Goal: Task Accomplishment & Management: Manage account settings

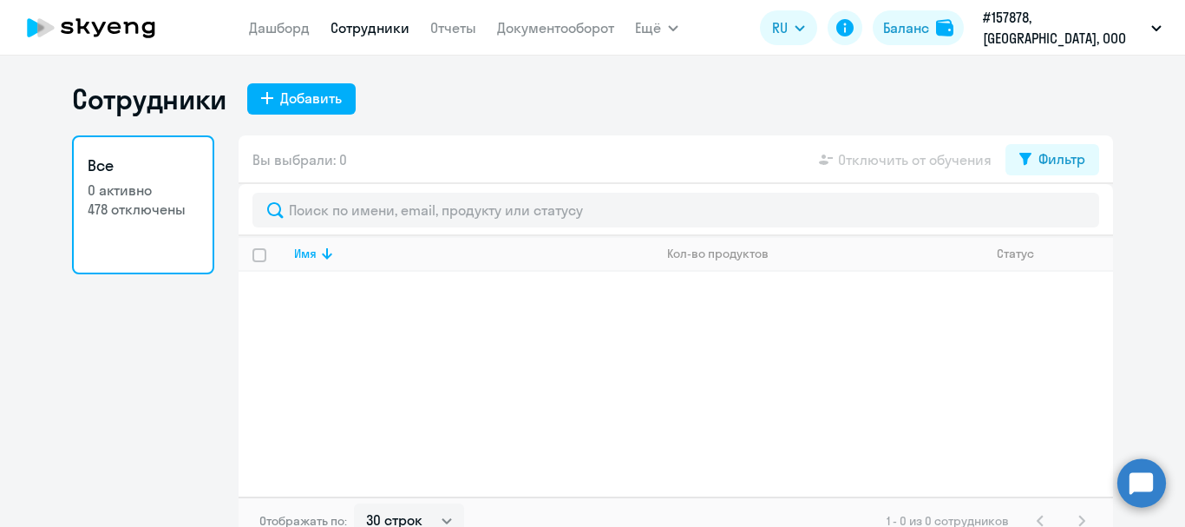
select select "30"
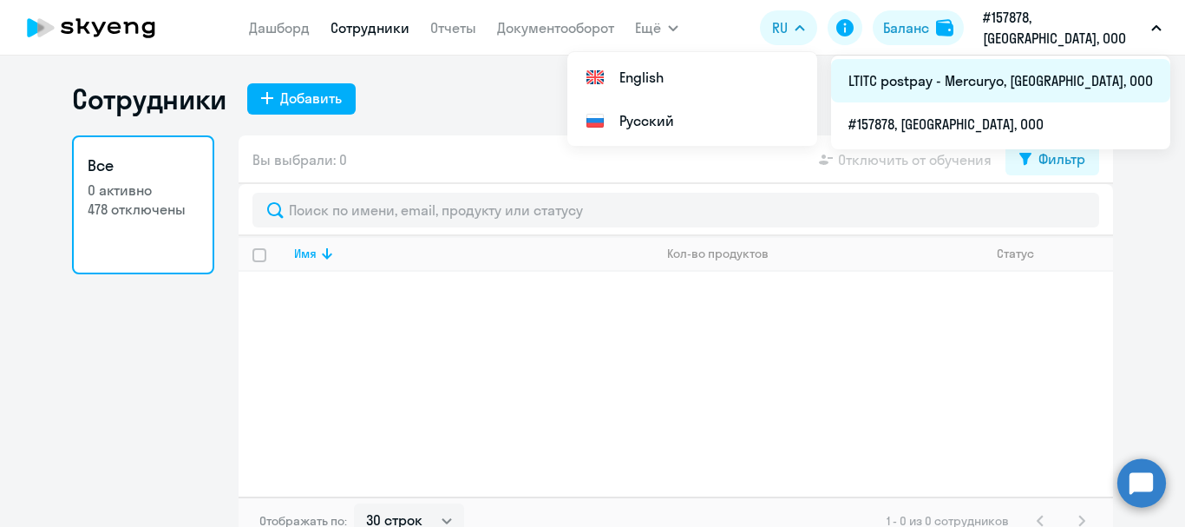
click at [1020, 86] on li "LTITC postpay - Mercuryo, [GEOGRAPHIC_DATA], ООО" at bounding box center [1000, 80] width 339 height 43
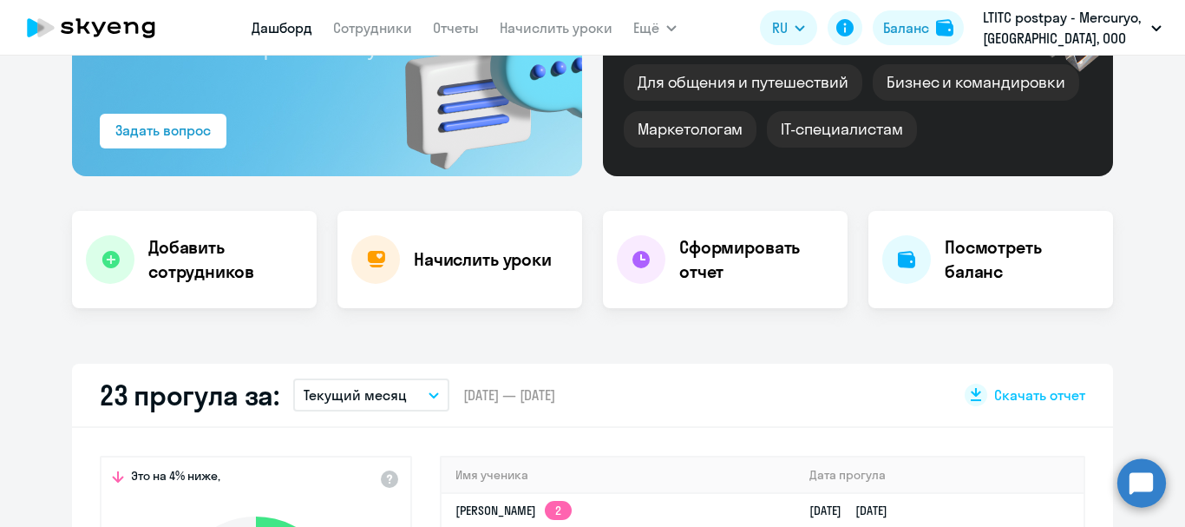
select select "30"
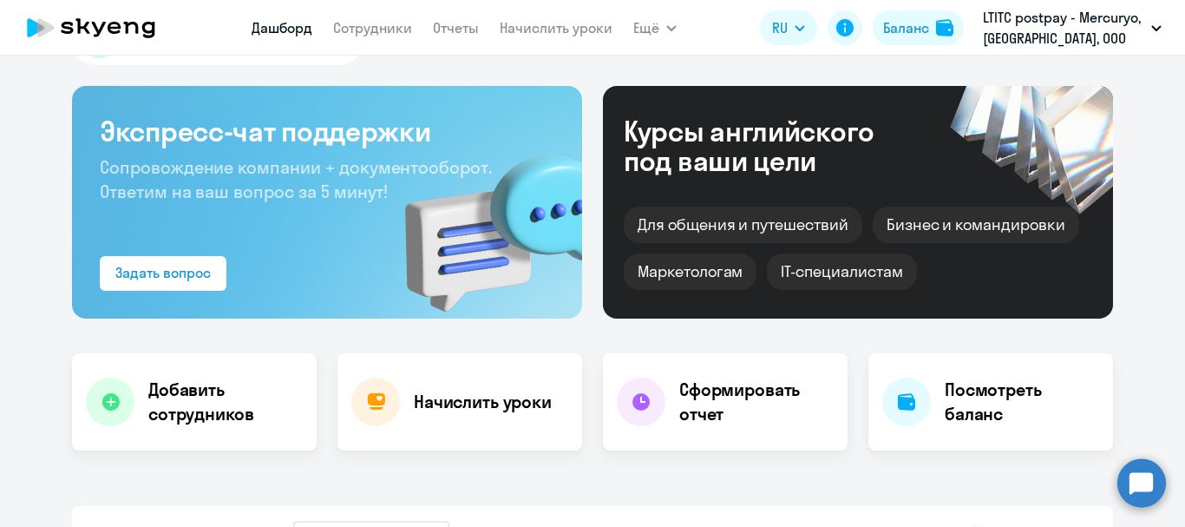
scroll to position [58, 0]
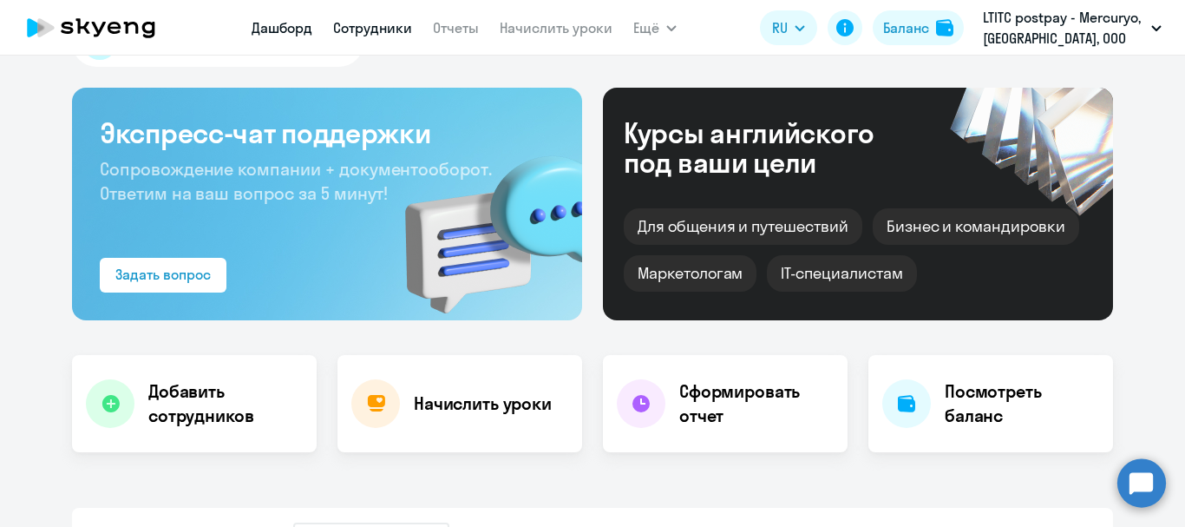
click at [348, 25] on link "Сотрудники" at bounding box center [372, 27] width 79 height 17
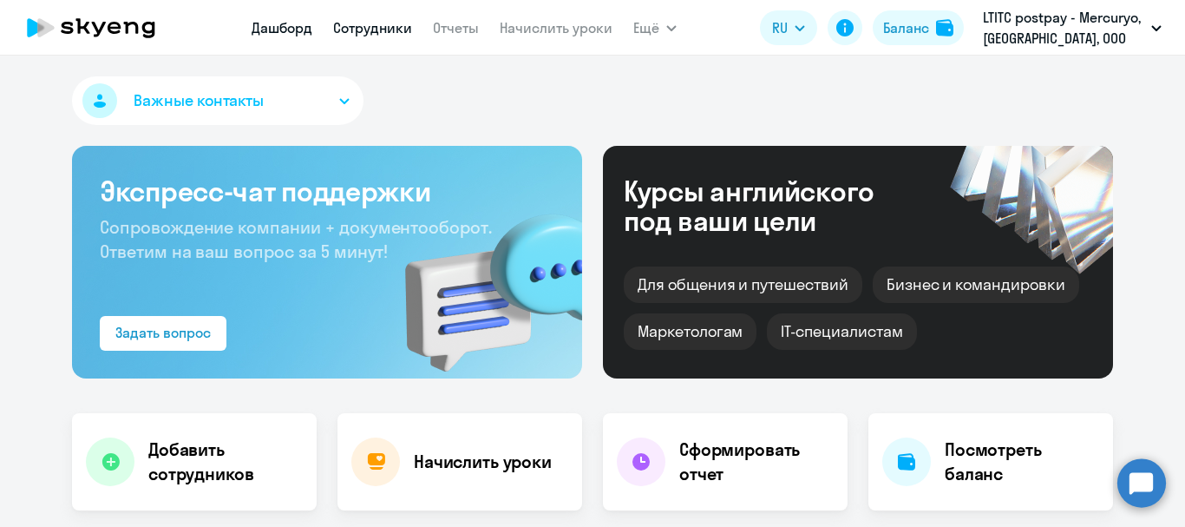
select select "30"
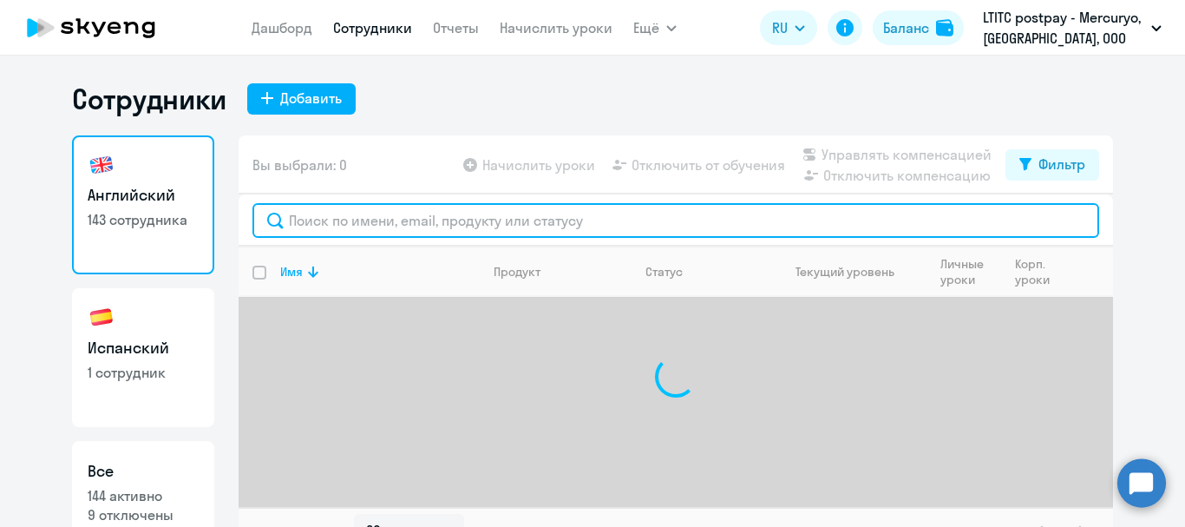
click at [433, 211] on input "text" at bounding box center [675, 220] width 847 height 35
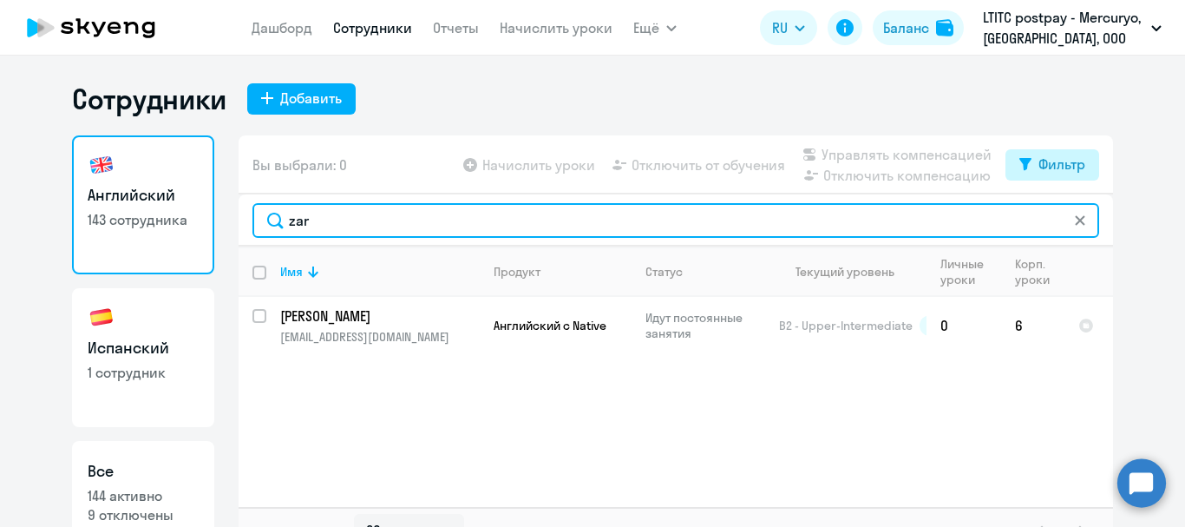
type input "zar"
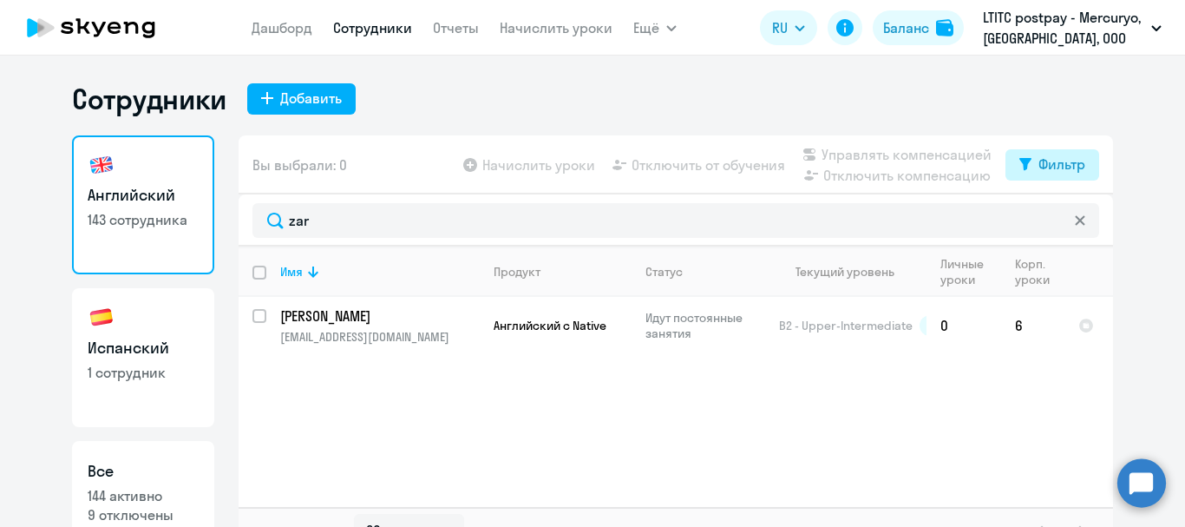
click at [1039, 154] on div "Фильтр" at bounding box center [1062, 164] width 47 height 21
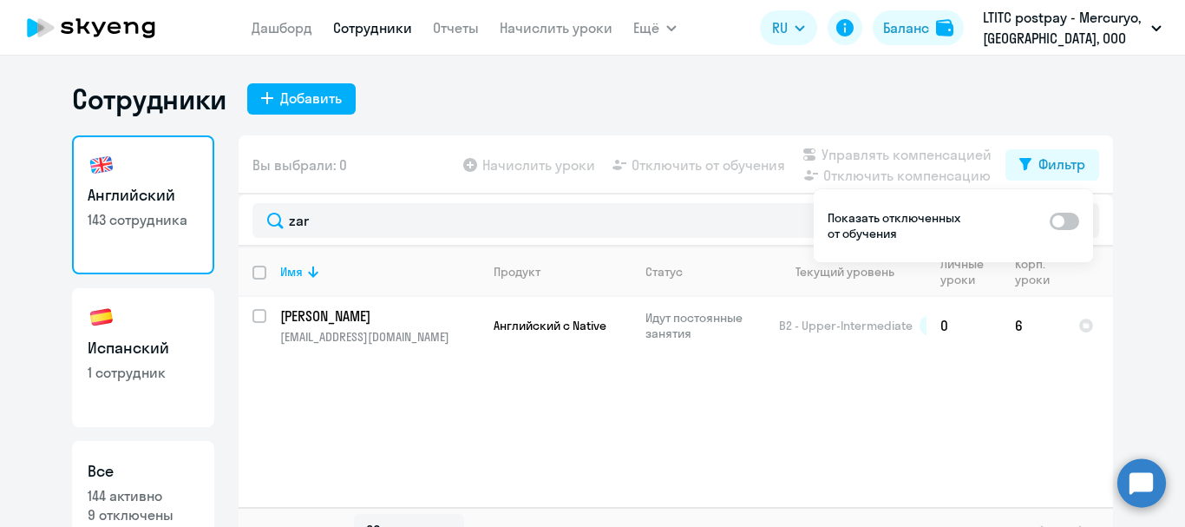
click at [1067, 222] on span at bounding box center [1064, 221] width 29 height 17
click at [1050, 221] on input "checkbox" at bounding box center [1049, 220] width 1 height 1
checkbox input "true"
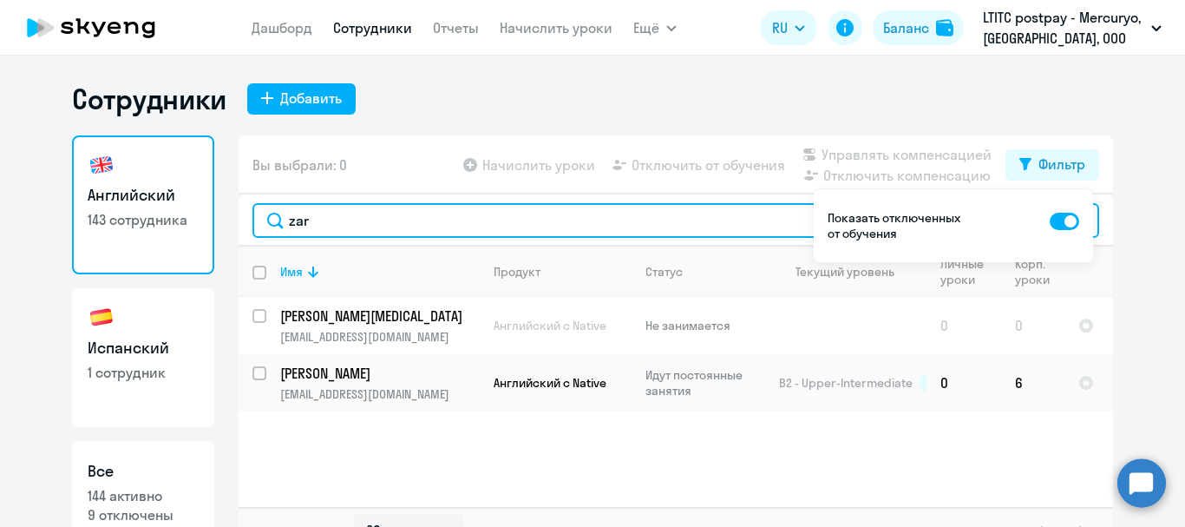
click at [416, 207] on input "zar" at bounding box center [675, 220] width 847 height 35
type input "z"
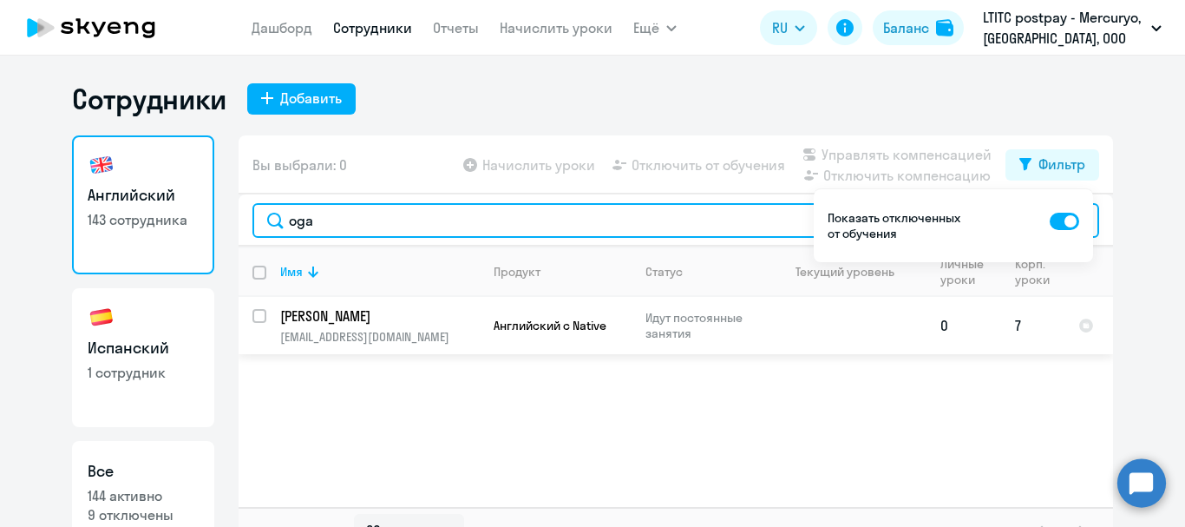
type input "oga"
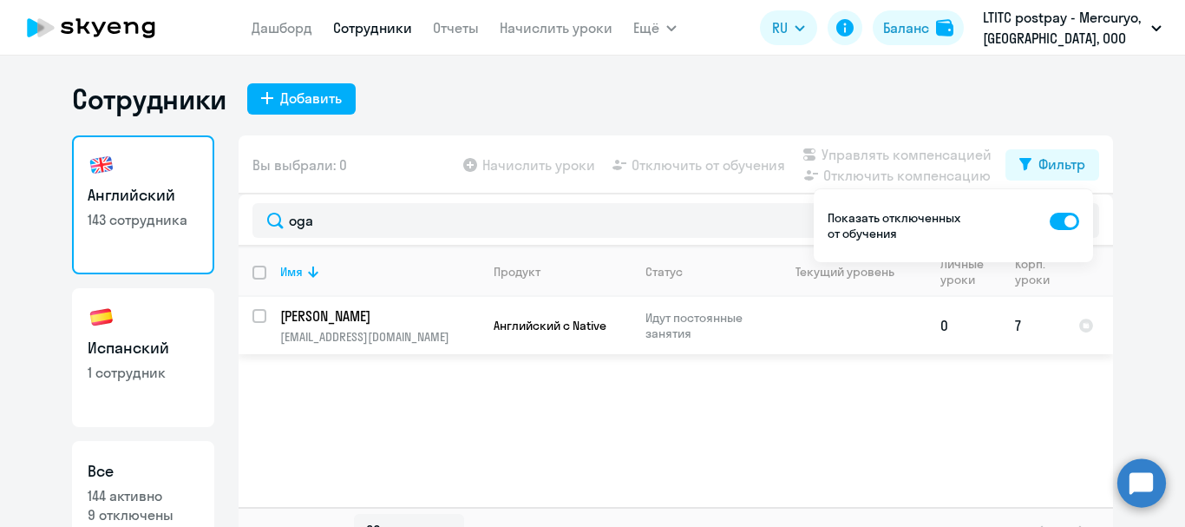
click at [253, 319] on input "select row 37294965" at bounding box center [269, 326] width 35 height 35
checkbox input "true"
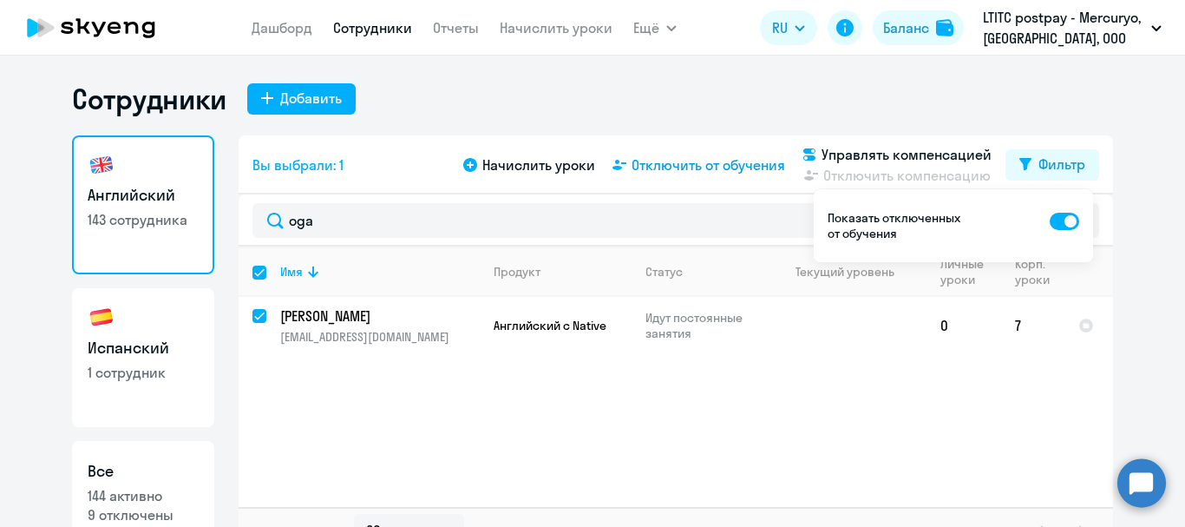
click at [675, 156] on span "Отключить от обучения" at bounding box center [709, 164] width 154 height 21
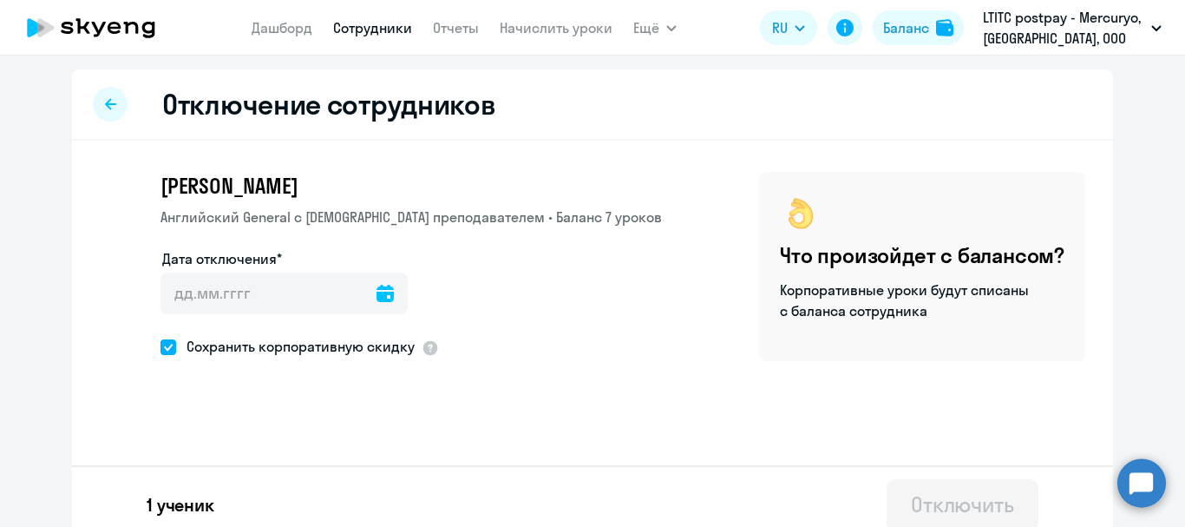
click at [377, 295] on icon at bounding box center [385, 293] width 17 height 17
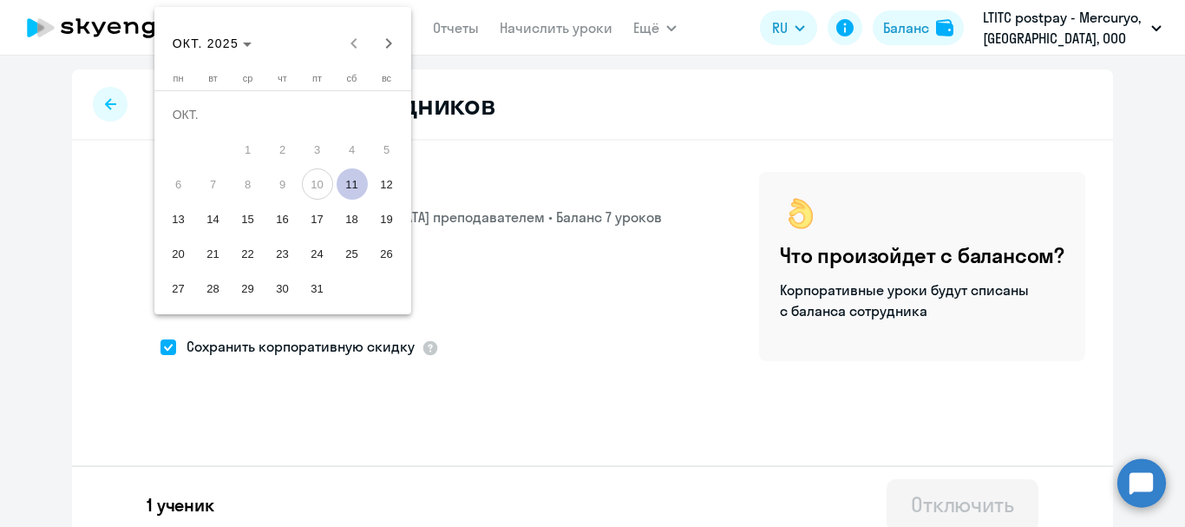
click at [338, 176] on span "11" at bounding box center [352, 183] width 31 height 31
type input "[DATE]"
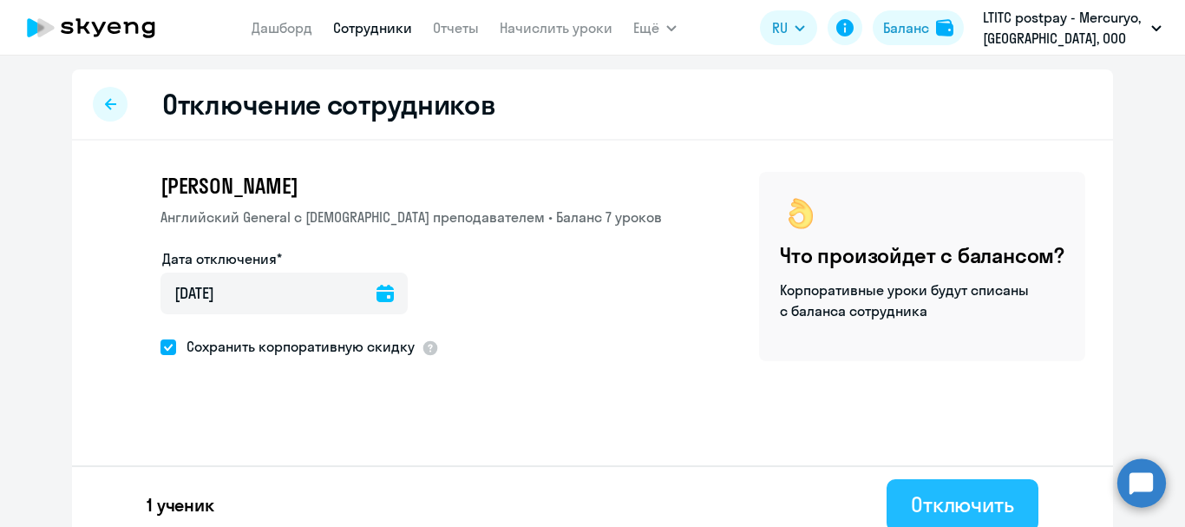
click at [940, 490] on div "Отключить" at bounding box center [962, 504] width 103 height 28
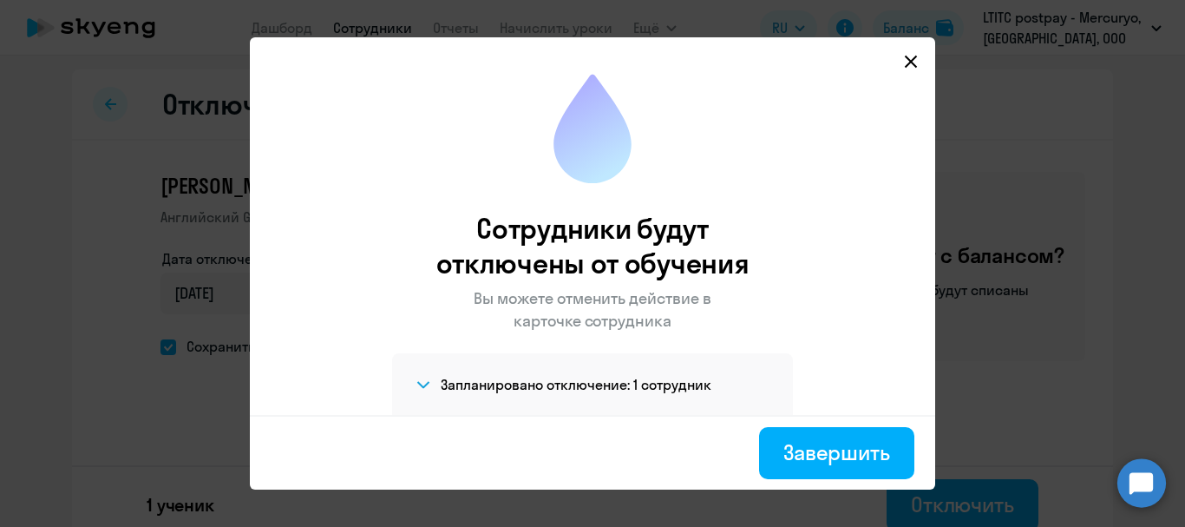
click at [917, 60] on icon at bounding box center [911, 62] width 14 height 14
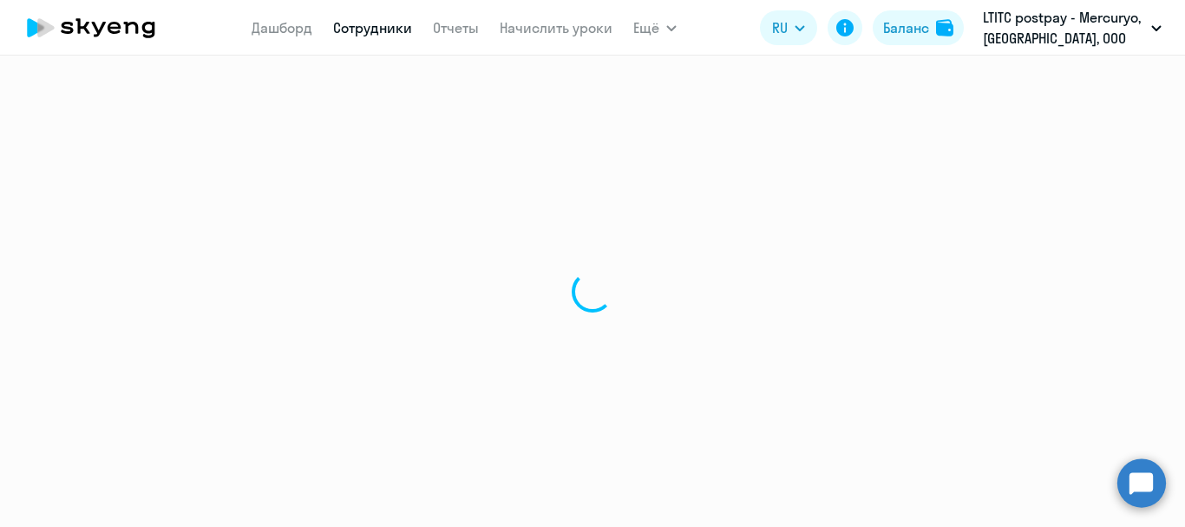
select select "30"
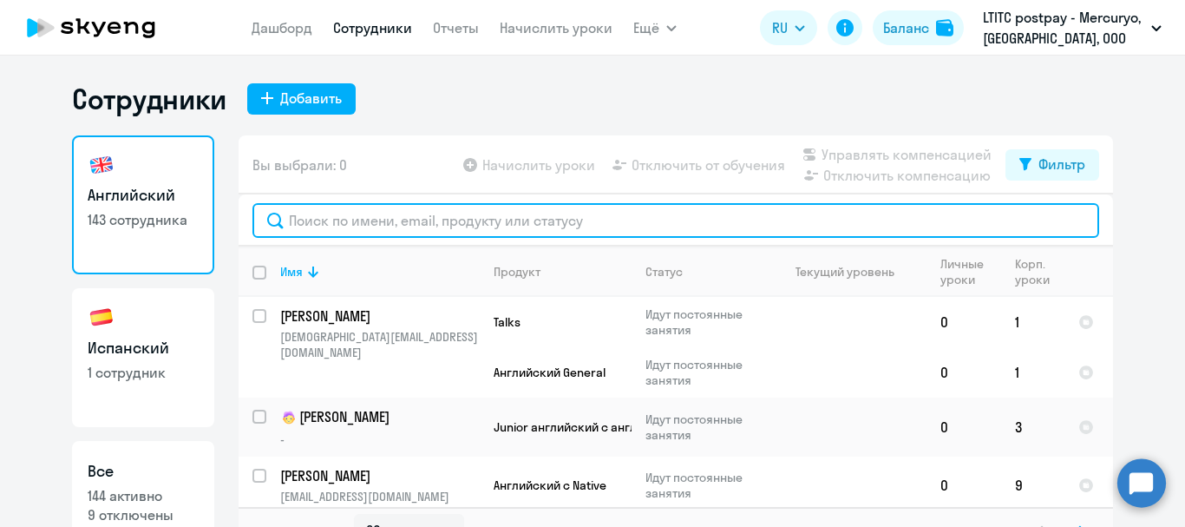
click at [535, 219] on input "text" at bounding box center [675, 220] width 847 height 35
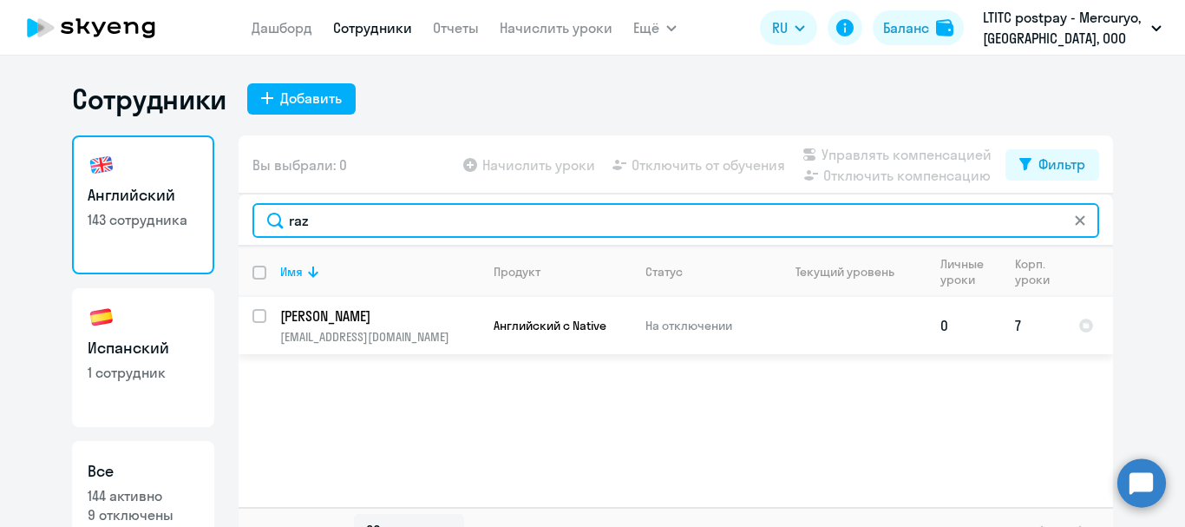
type input "raz"
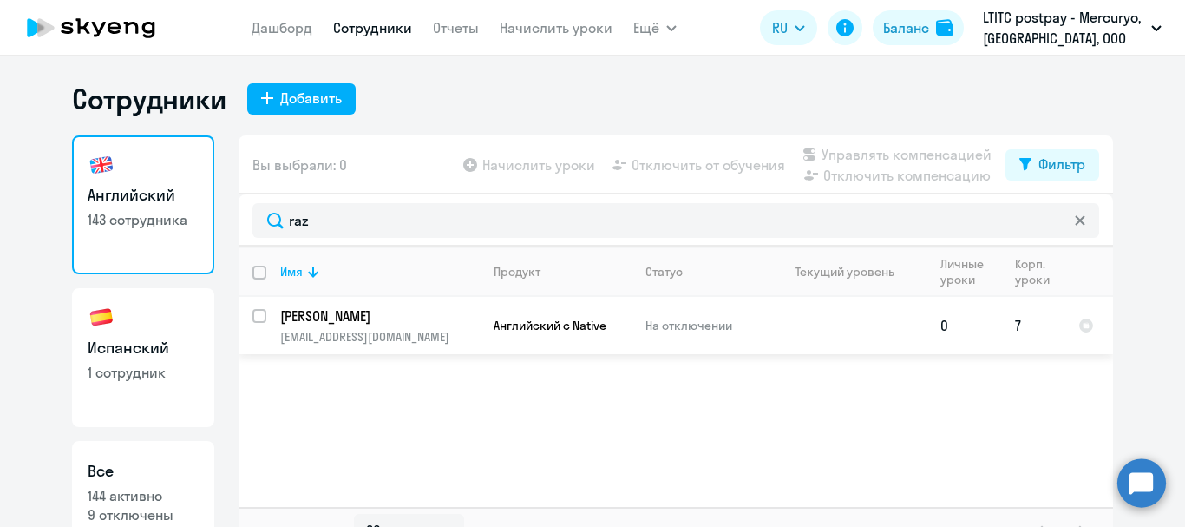
click at [252, 317] on input "select row 37294965" at bounding box center [269, 326] width 35 height 35
checkbox input "true"
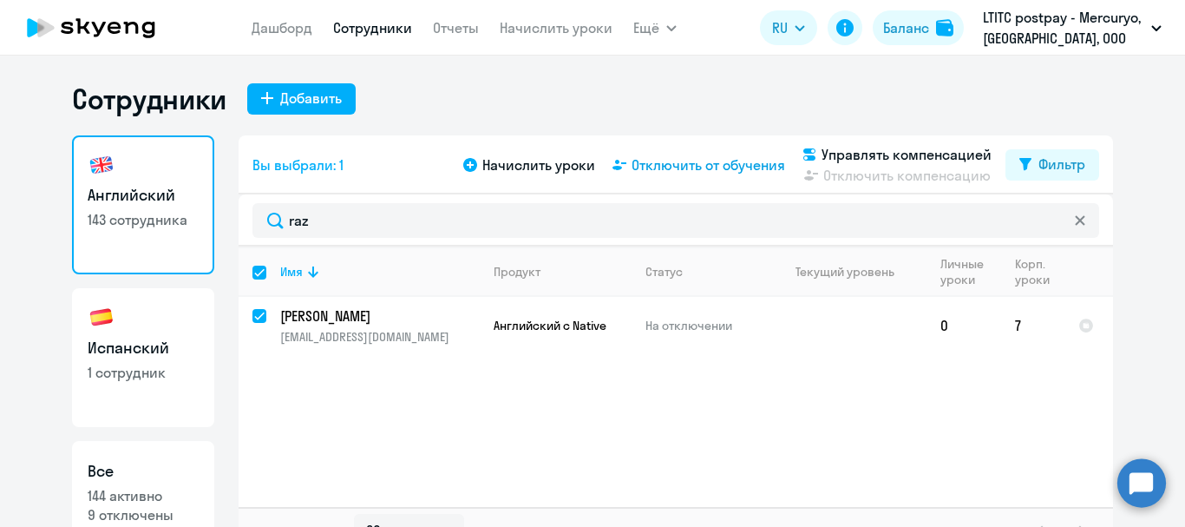
click at [669, 168] on span "Отключить от обучения" at bounding box center [709, 164] width 154 height 21
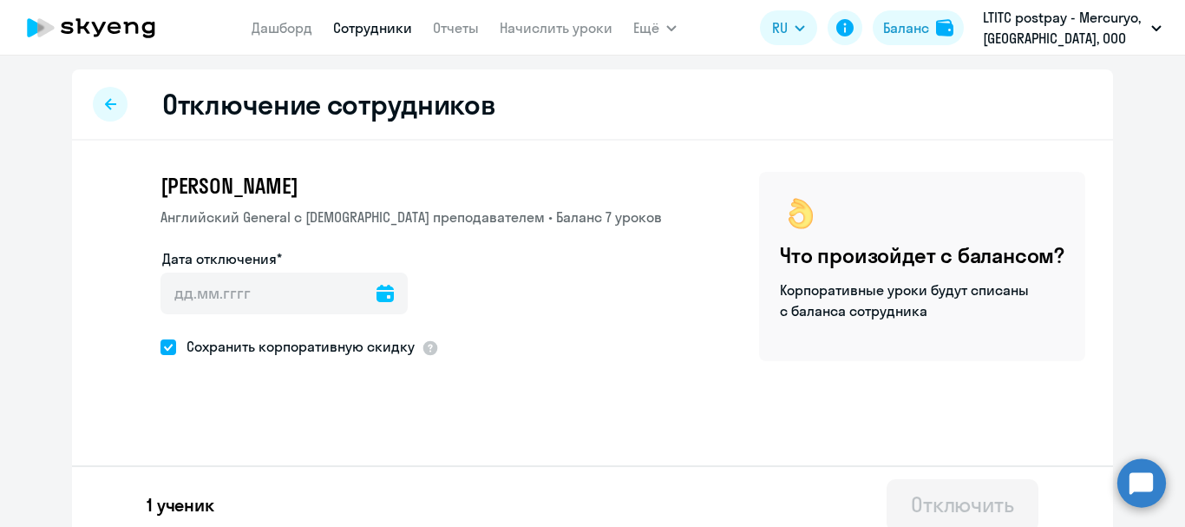
click at [377, 295] on icon at bounding box center [385, 293] width 17 height 17
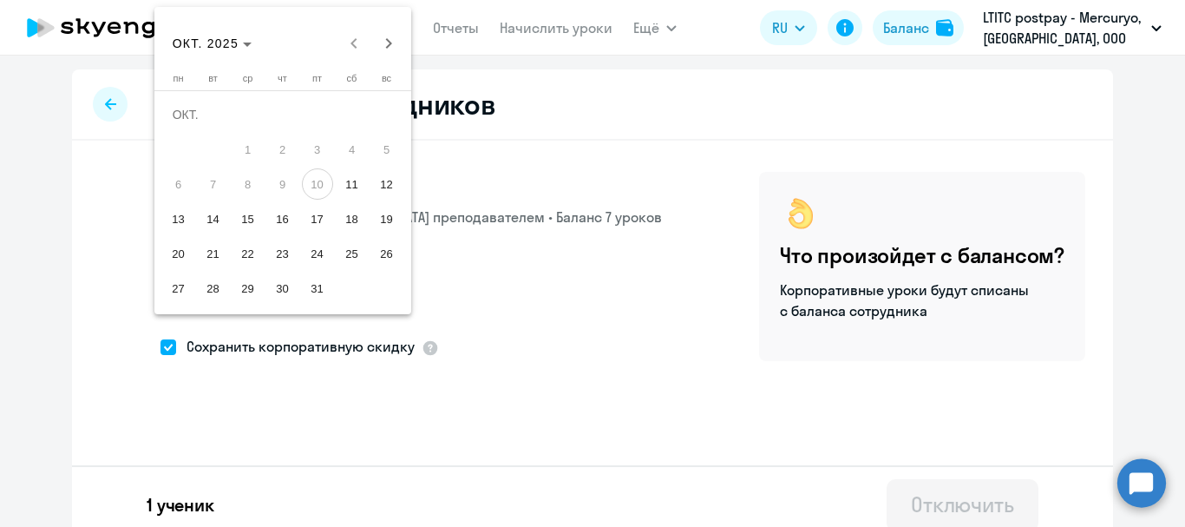
click at [340, 192] on span "11" at bounding box center [352, 183] width 31 height 31
type input "[DATE]"
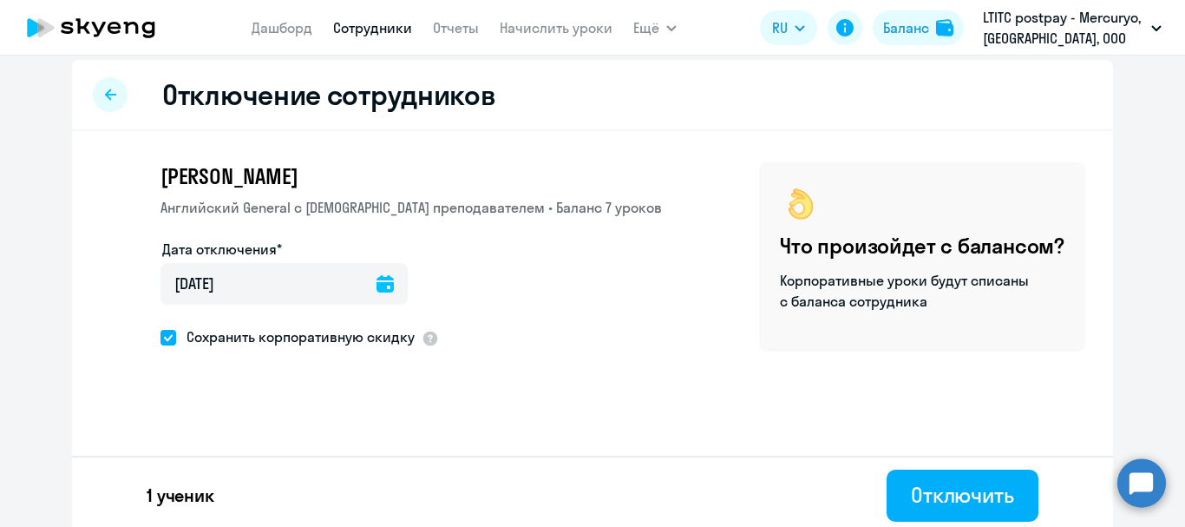
scroll to position [16, 0]
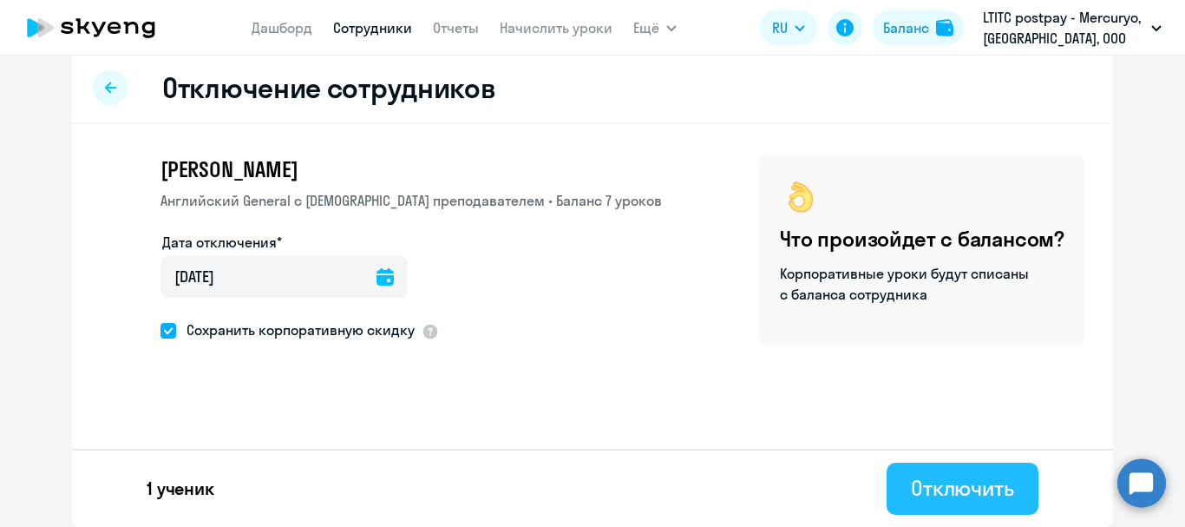
click at [935, 504] on button "Отключить" at bounding box center [963, 488] width 152 height 52
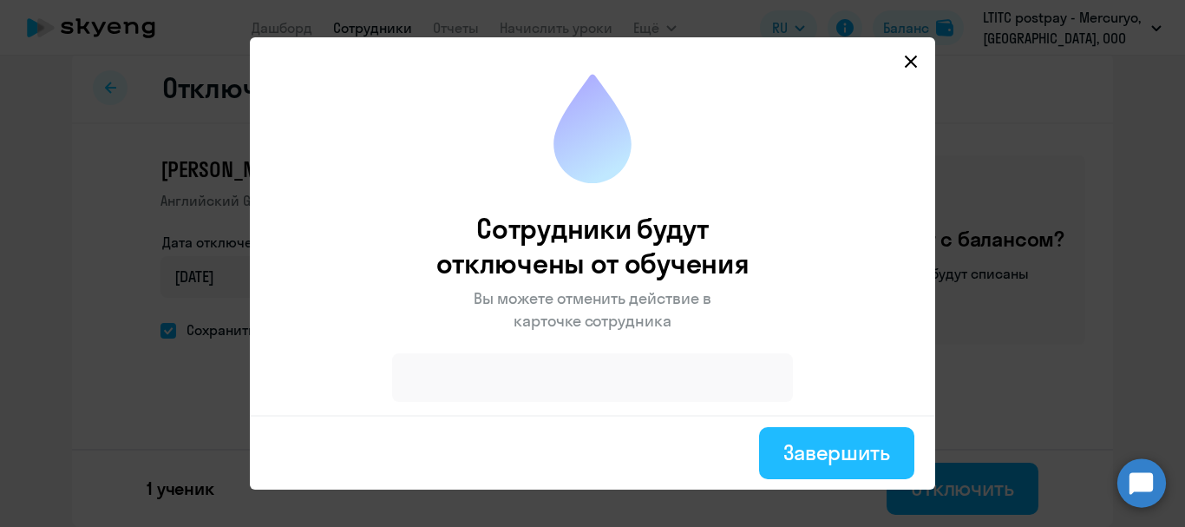
click at [815, 448] on div "Завершить" at bounding box center [836, 452] width 107 height 28
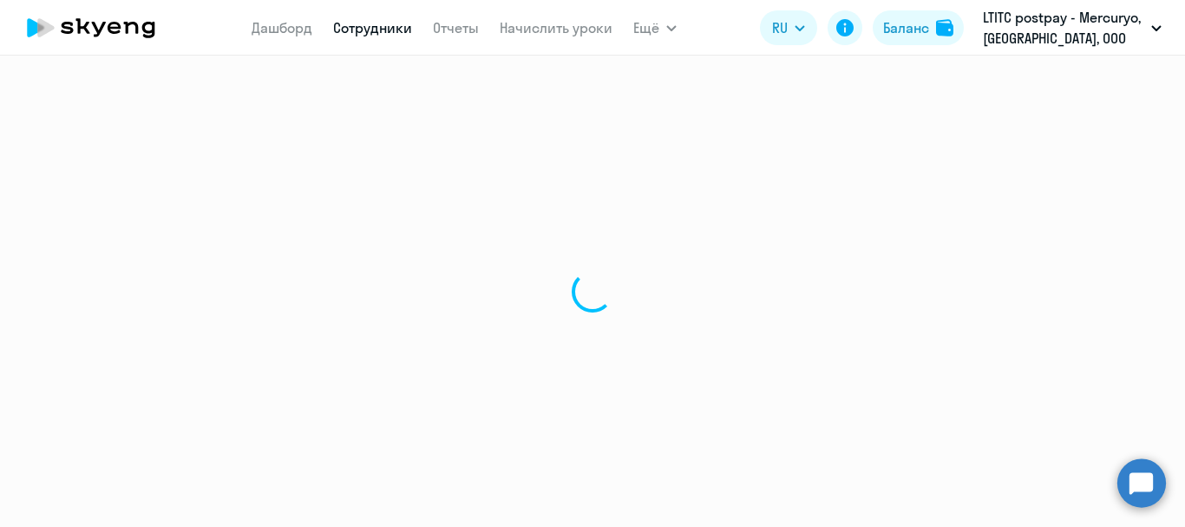
select select "30"
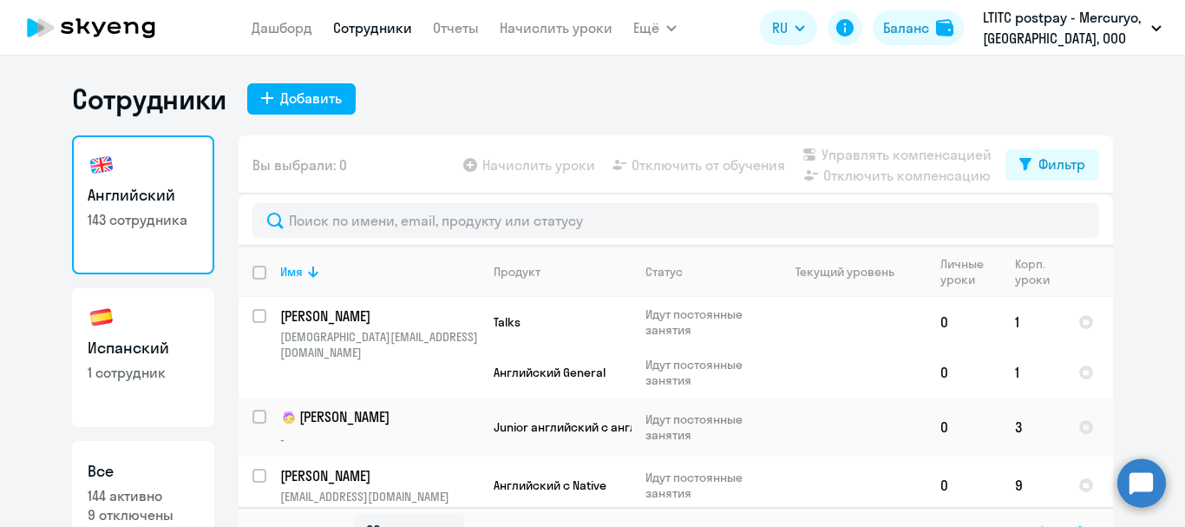
click at [138, 373] on p "1 сотрудник" at bounding box center [143, 372] width 111 height 19
select select "30"
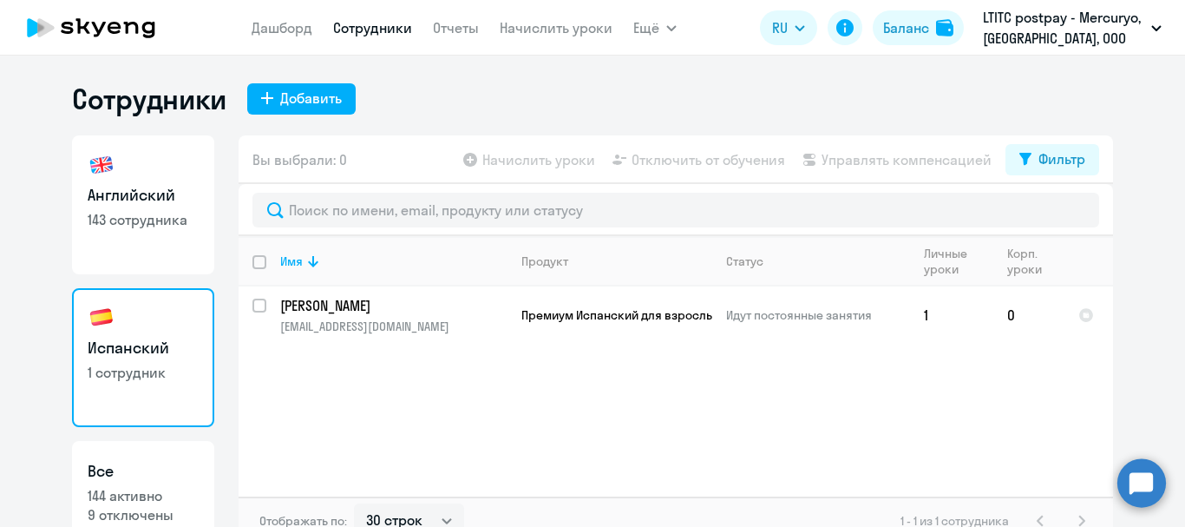
click at [167, 229] on link "Английский 143 сотрудника" at bounding box center [143, 204] width 142 height 139
select select "30"
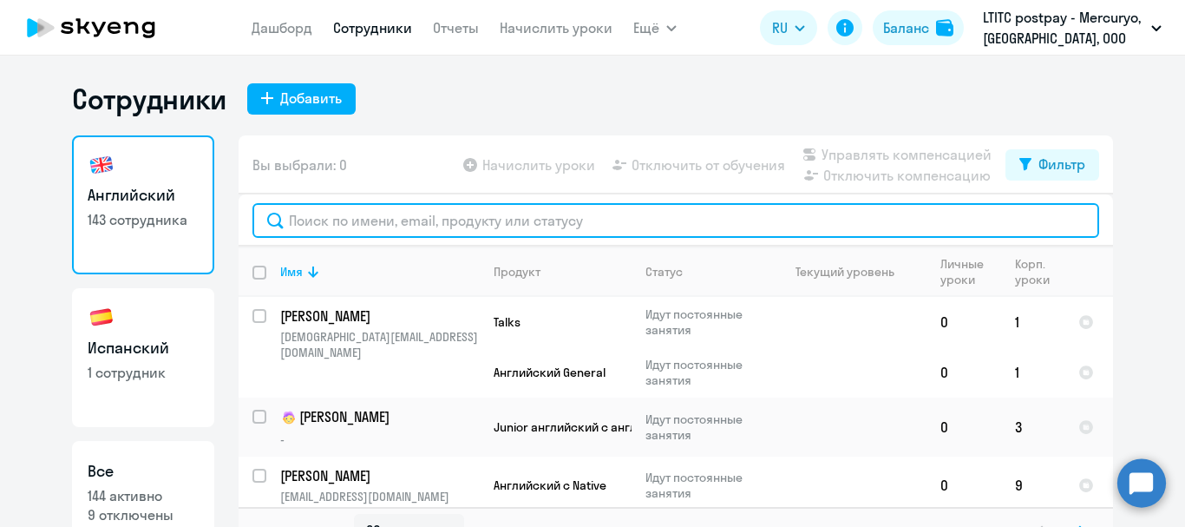
click at [492, 224] on input "text" at bounding box center [675, 220] width 847 height 35
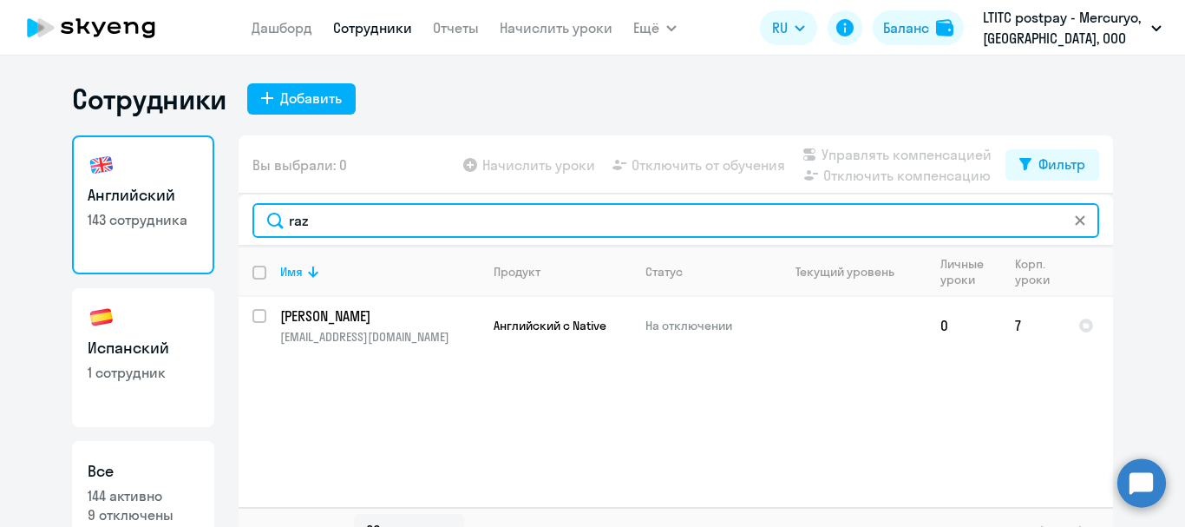
click at [341, 222] on input "raz" at bounding box center [675, 220] width 847 height 35
type input "r"
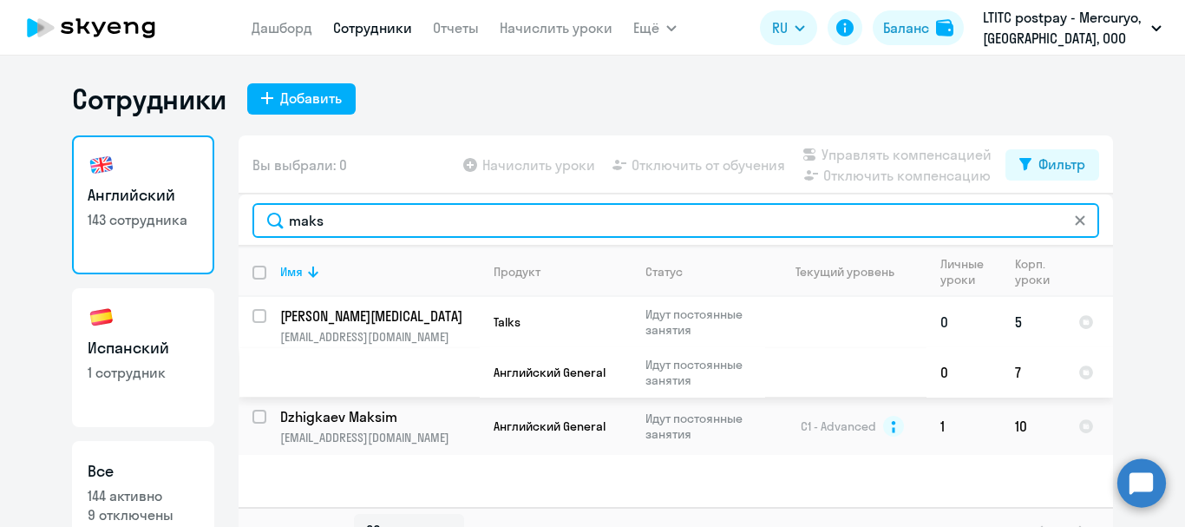
type input "maks"
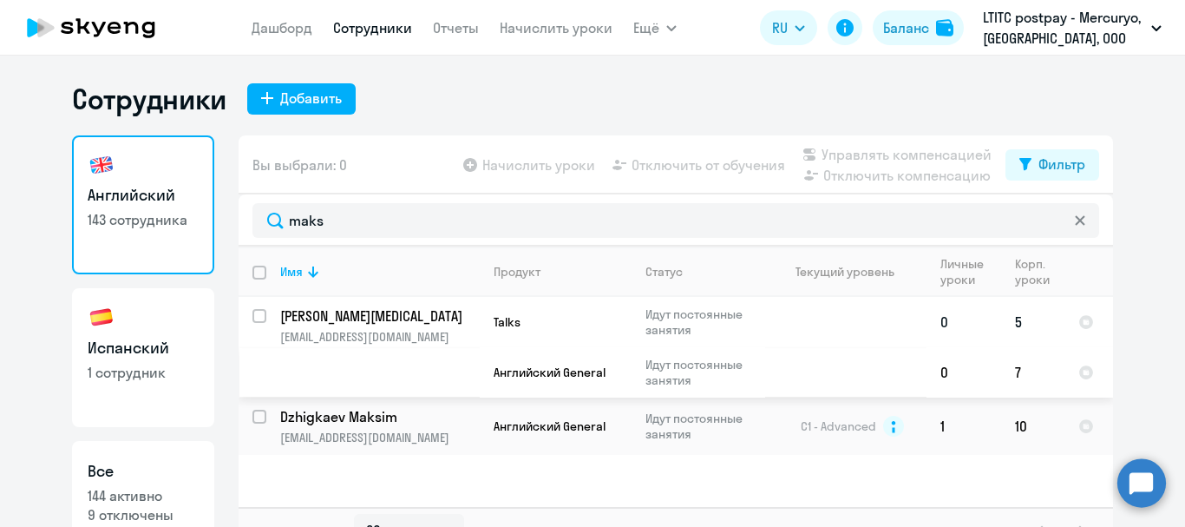
click at [252, 316] on input "select row 42142003" at bounding box center [269, 326] width 35 height 35
checkbox input "true"
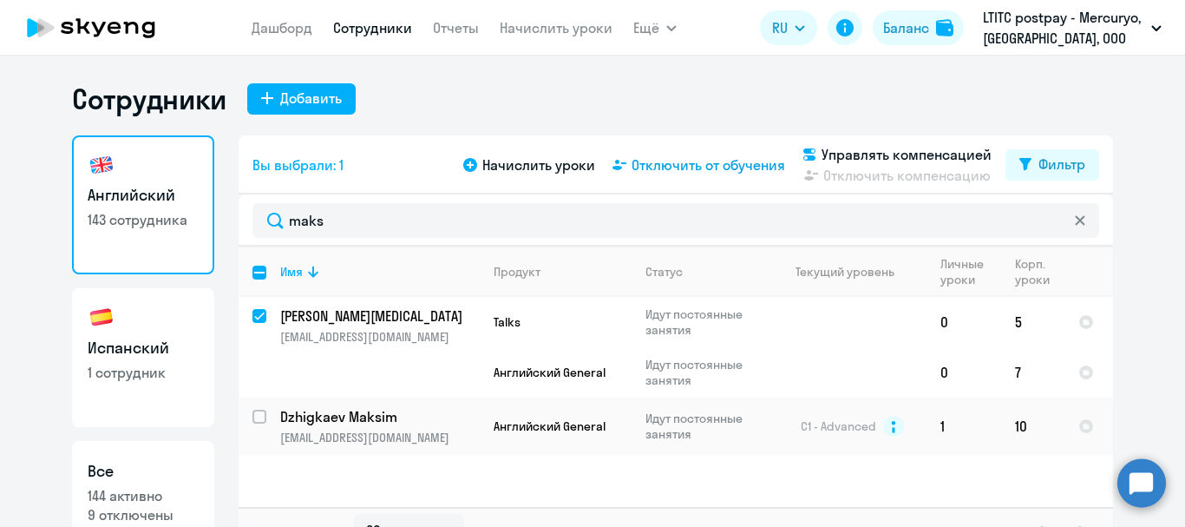
click at [638, 162] on span "Отключить от обучения" at bounding box center [709, 164] width 154 height 21
select select "all"
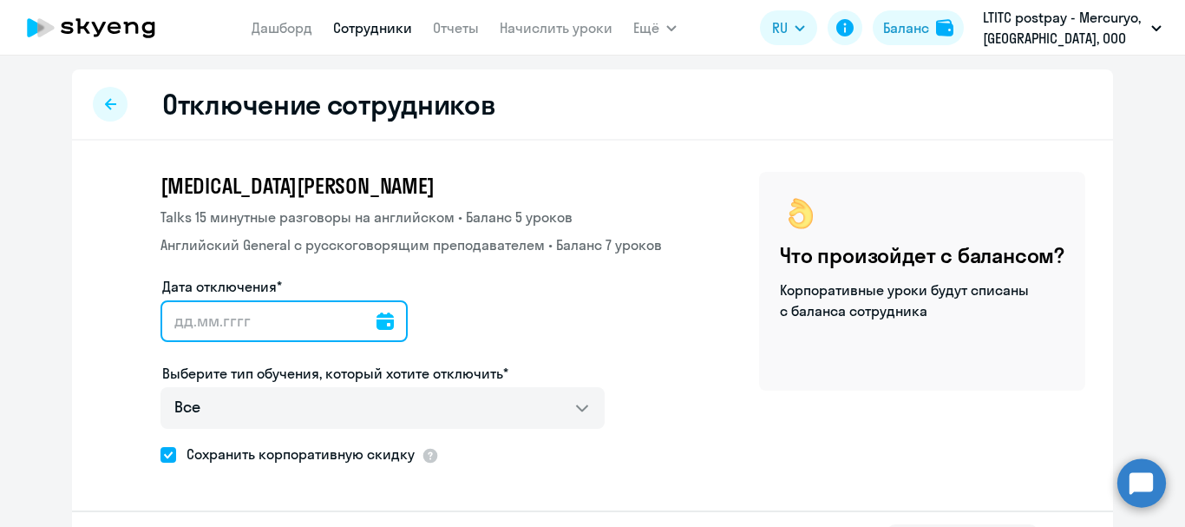
click at [358, 324] on input "Дата отключения*" at bounding box center [284, 321] width 247 height 42
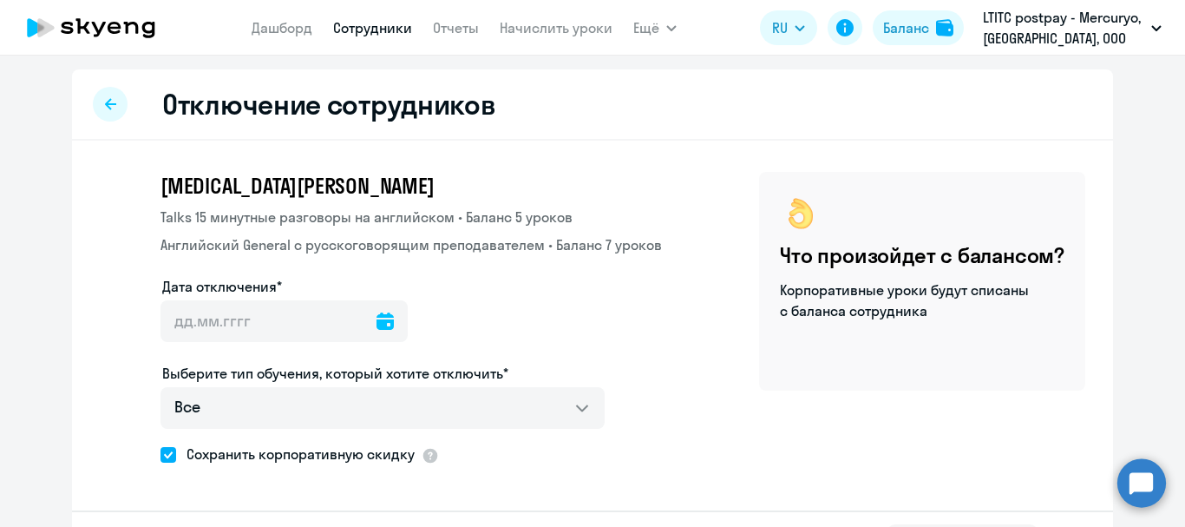
click at [377, 315] on icon at bounding box center [385, 320] width 17 height 17
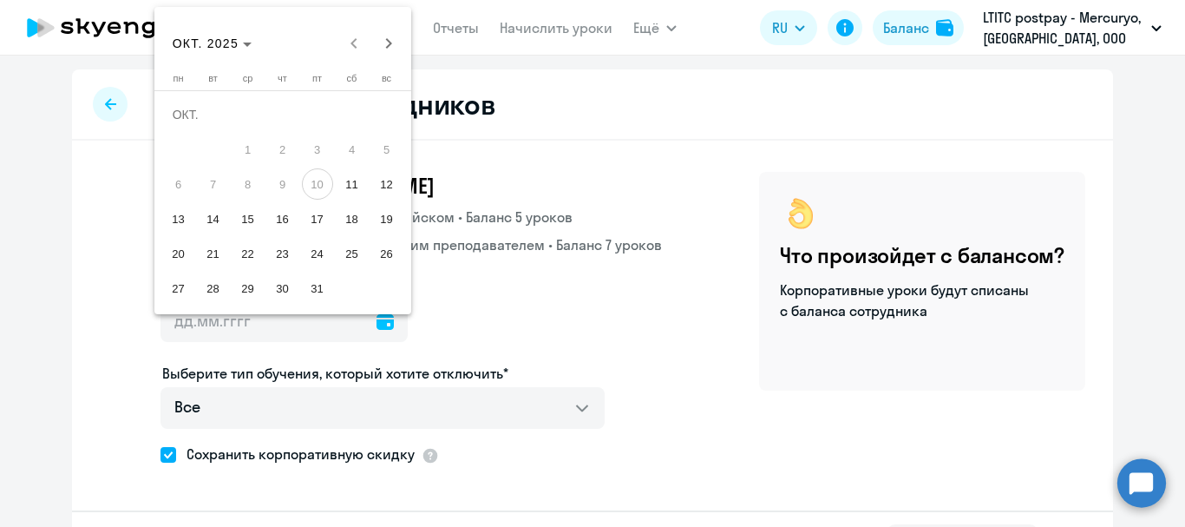
click at [385, 188] on span "12" at bounding box center [386, 183] width 31 height 31
type input "[DATE]"
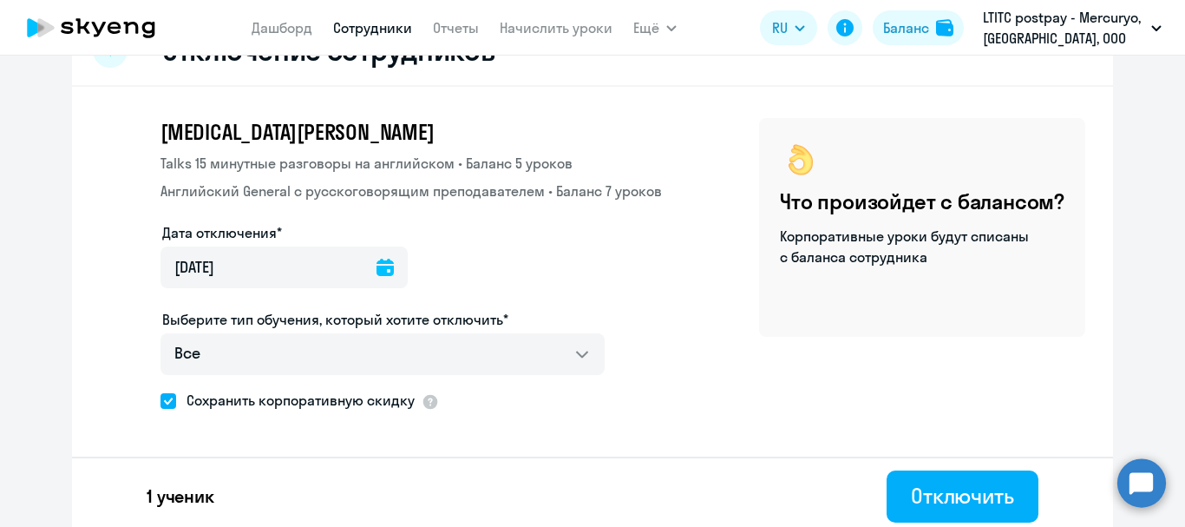
scroll to position [61, 0]
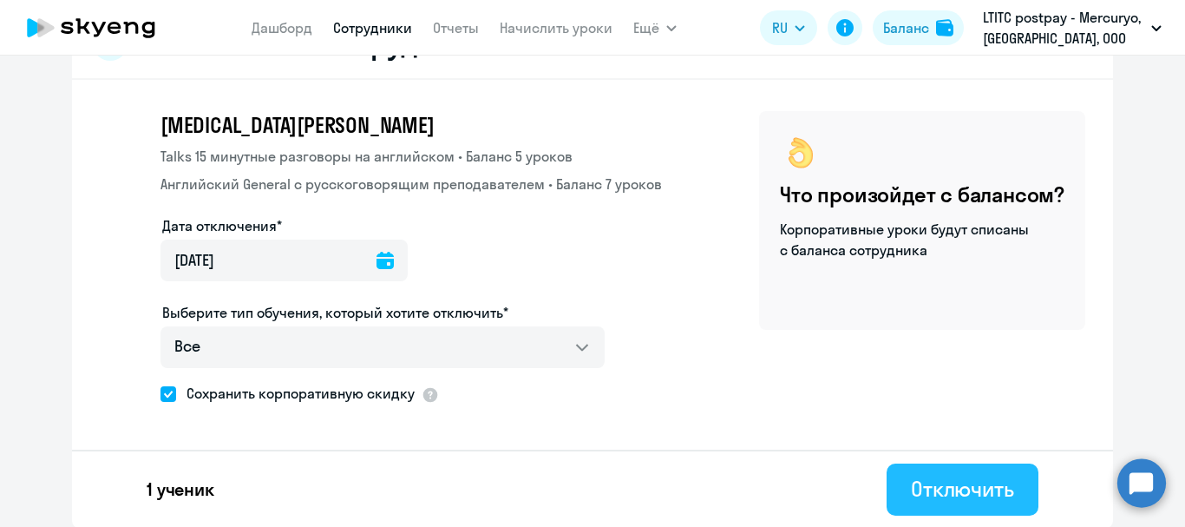
click at [981, 497] on div "Отключить" at bounding box center [962, 489] width 103 height 28
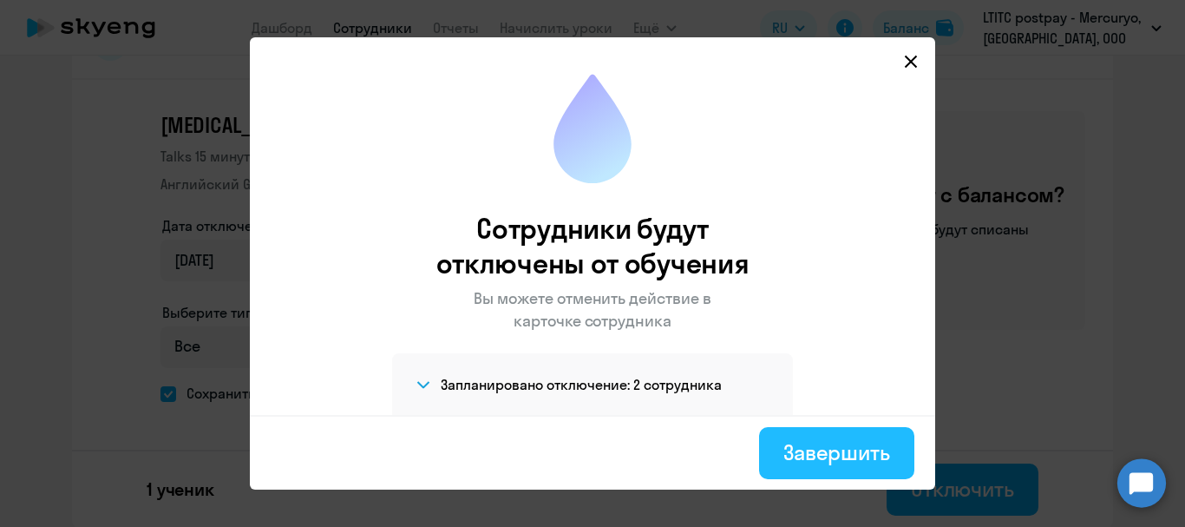
click at [811, 451] on div "Завершить" at bounding box center [836, 452] width 107 height 28
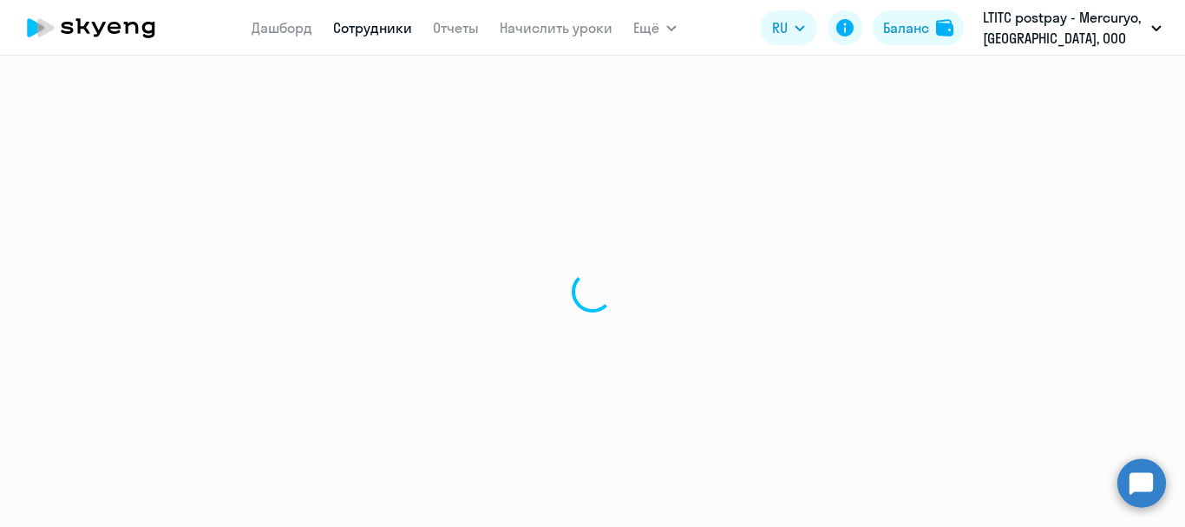
select select "30"
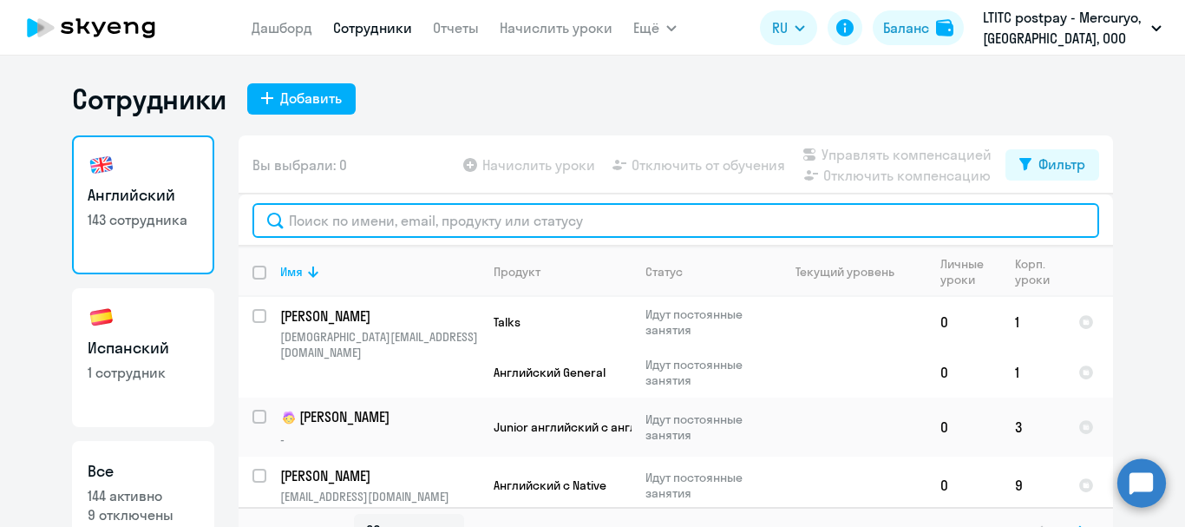
click at [352, 228] on input "text" at bounding box center [675, 220] width 847 height 35
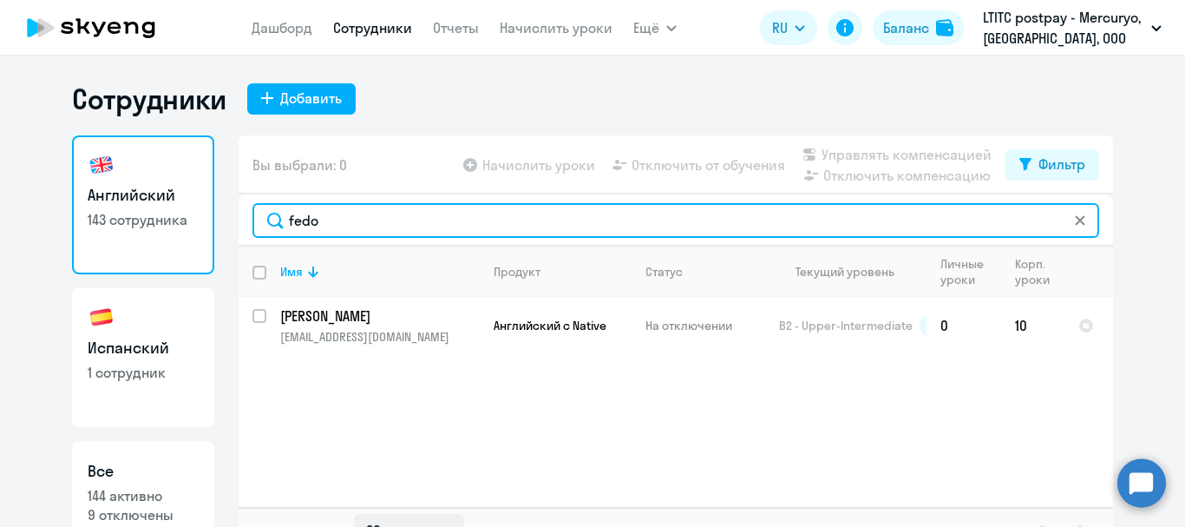
type input "fedo"
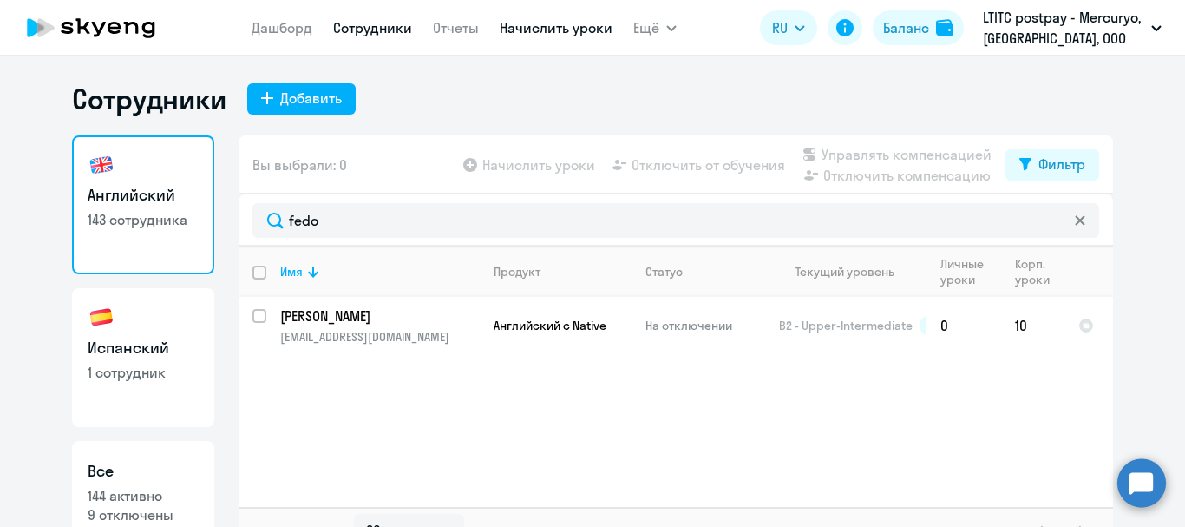
click at [536, 32] on link "Начислить уроки" at bounding box center [556, 27] width 113 height 17
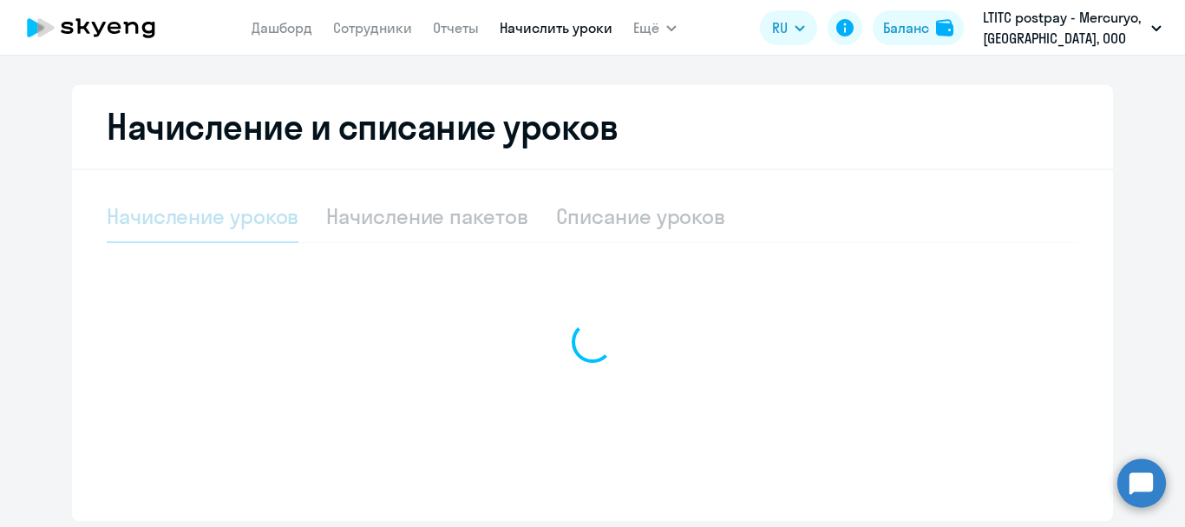
select select "10"
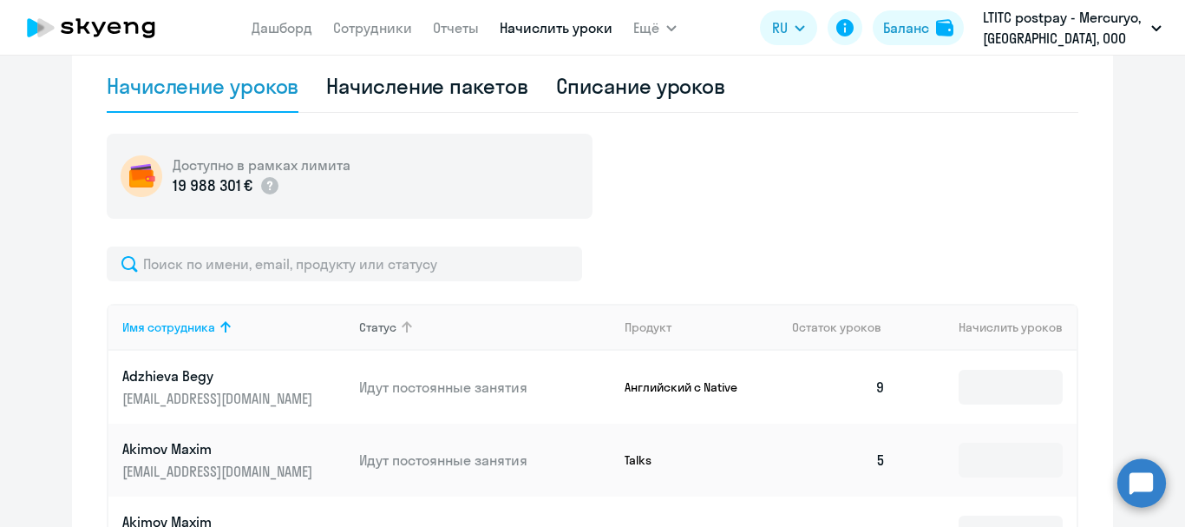
scroll to position [483, 0]
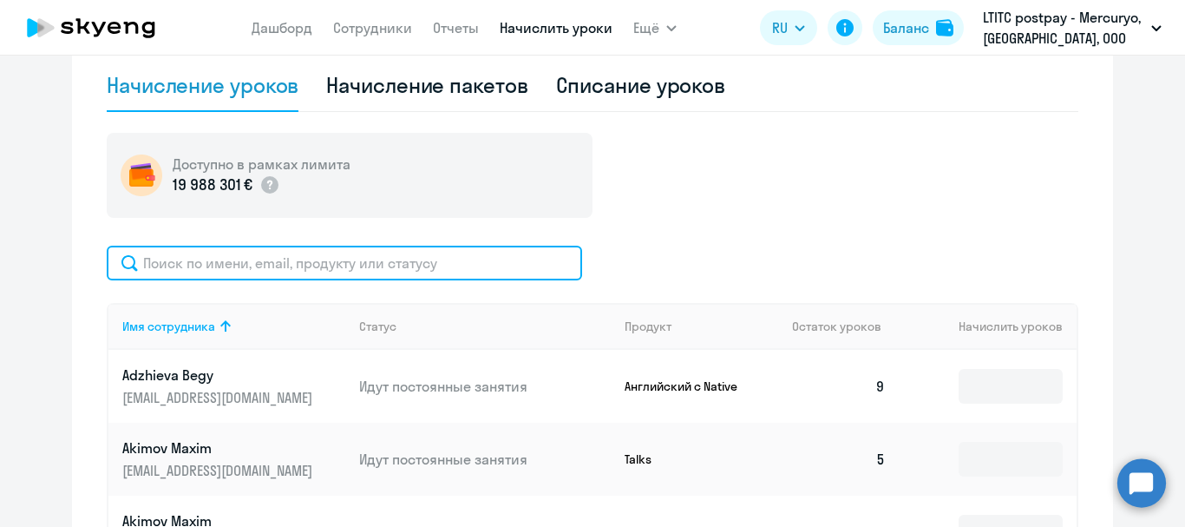
click at [387, 257] on input "text" at bounding box center [344, 263] width 475 height 35
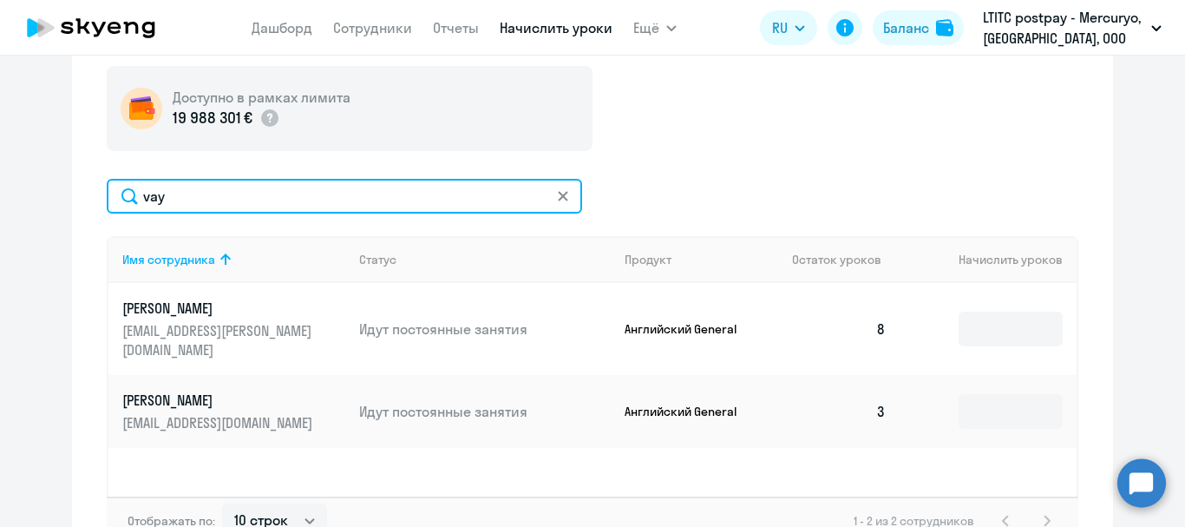
scroll to position [570, 0]
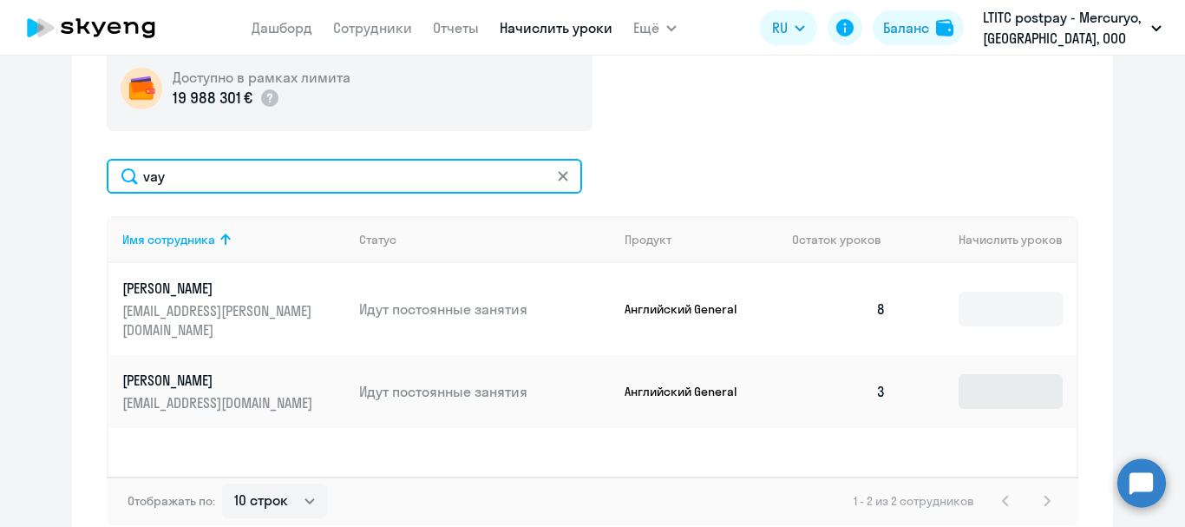
type input "vay"
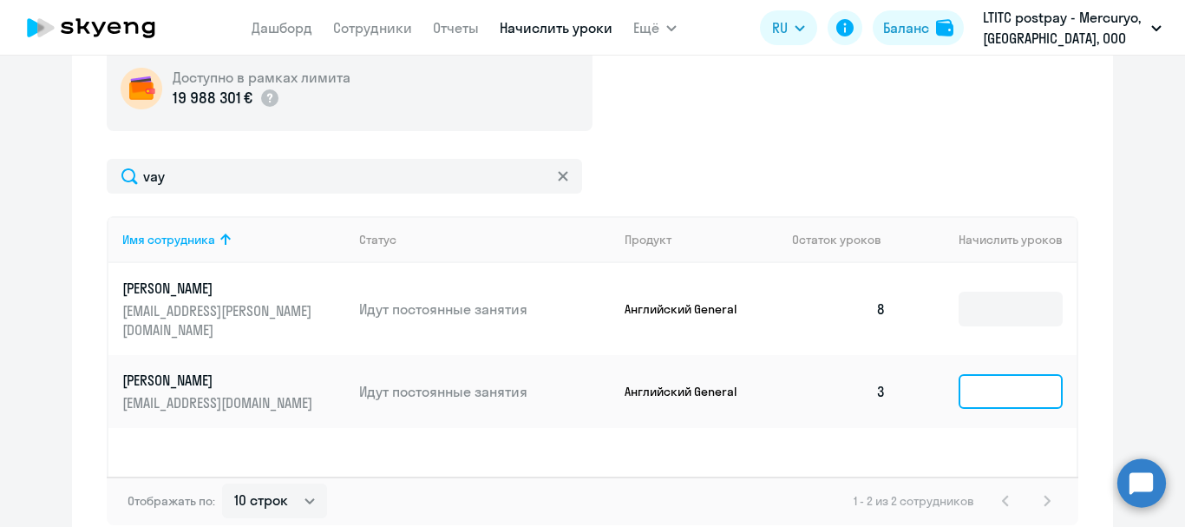
click at [986, 374] on input at bounding box center [1011, 391] width 104 height 35
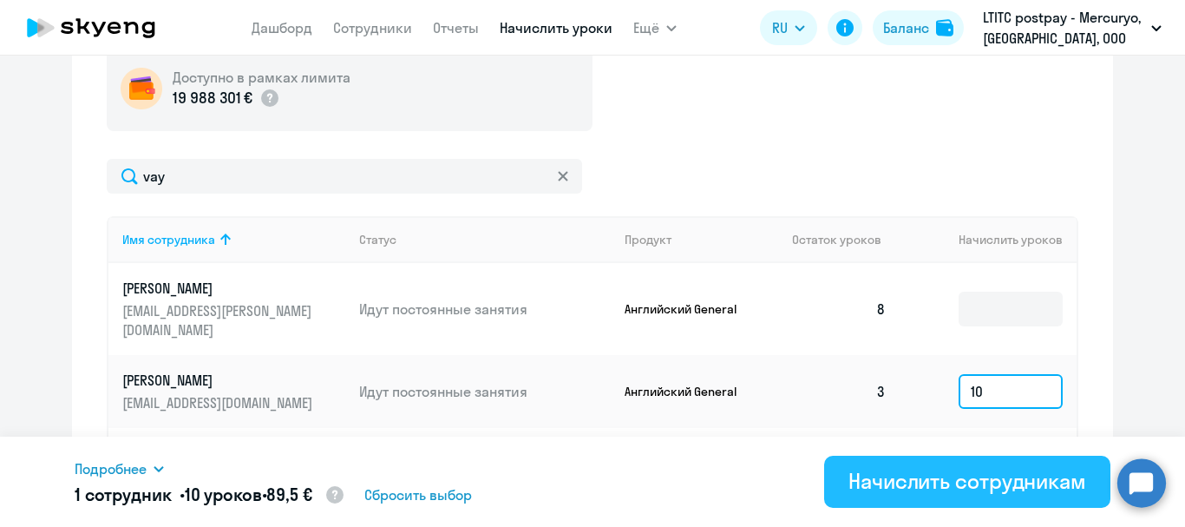
type input "10"
click at [1004, 475] on div "Начислить сотрудникам" at bounding box center [967, 481] width 238 height 28
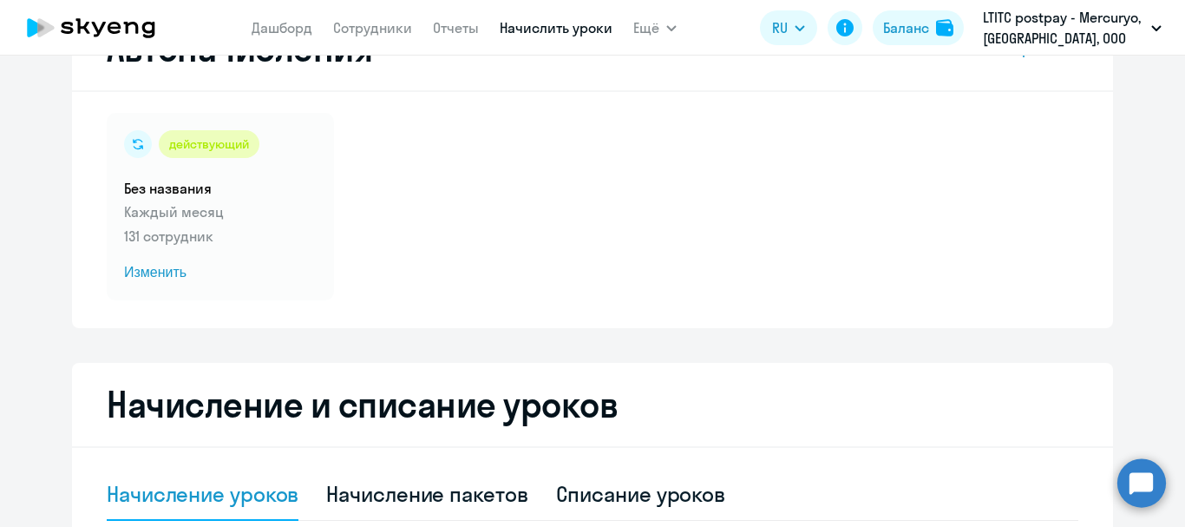
scroll to position [0, 0]
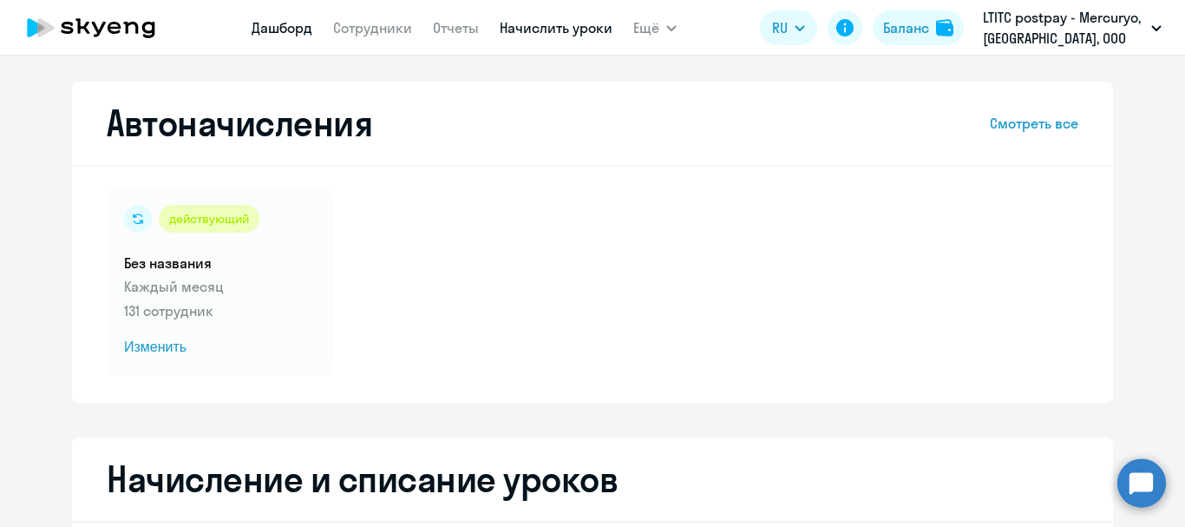
click at [294, 24] on link "Дашборд" at bounding box center [282, 27] width 61 height 17
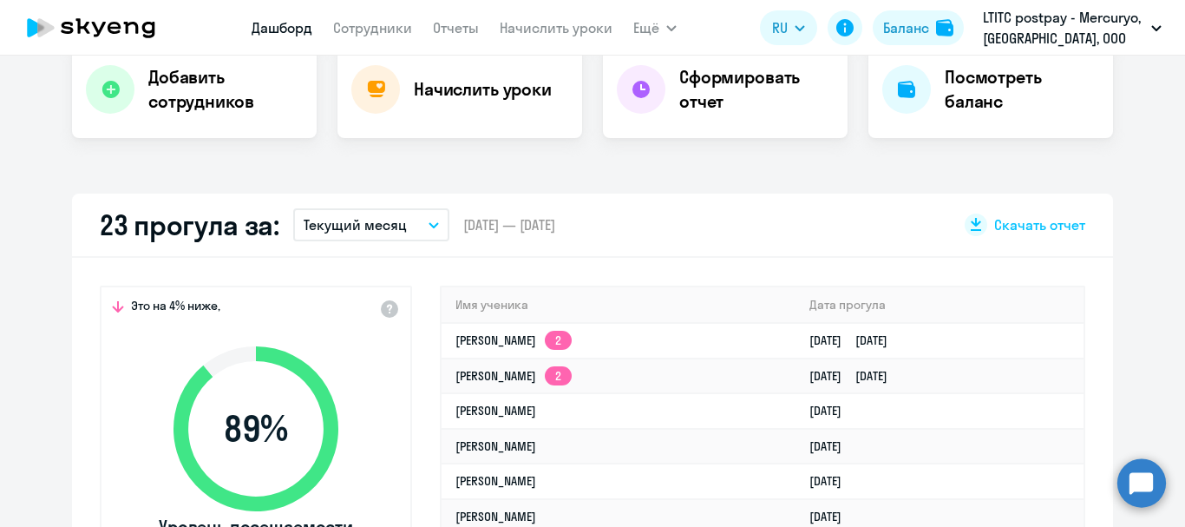
select select "30"
